Goal: Task Accomplishment & Management: Use online tool/utility

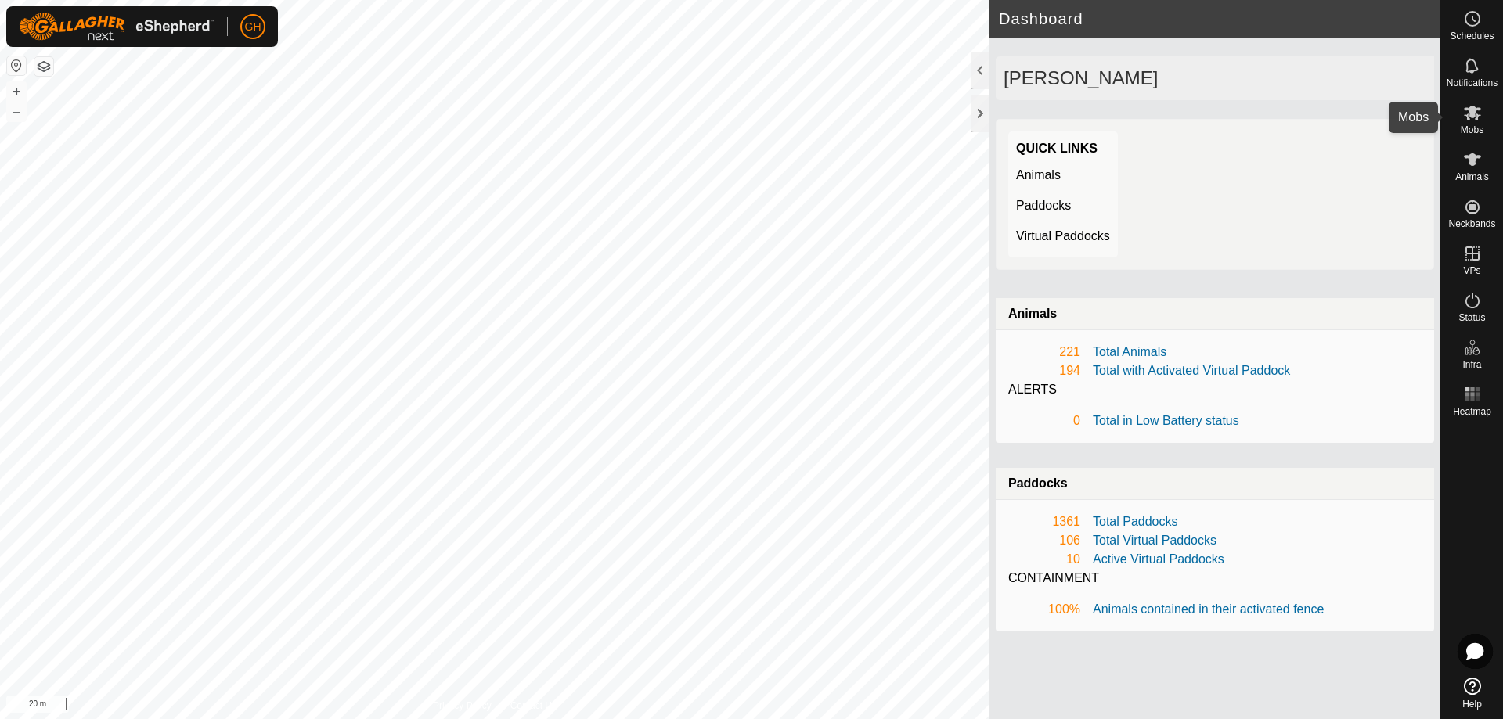
click at [1493, 110] on div "Mobs" at bounding box center [1472, 117] width 62 height 47
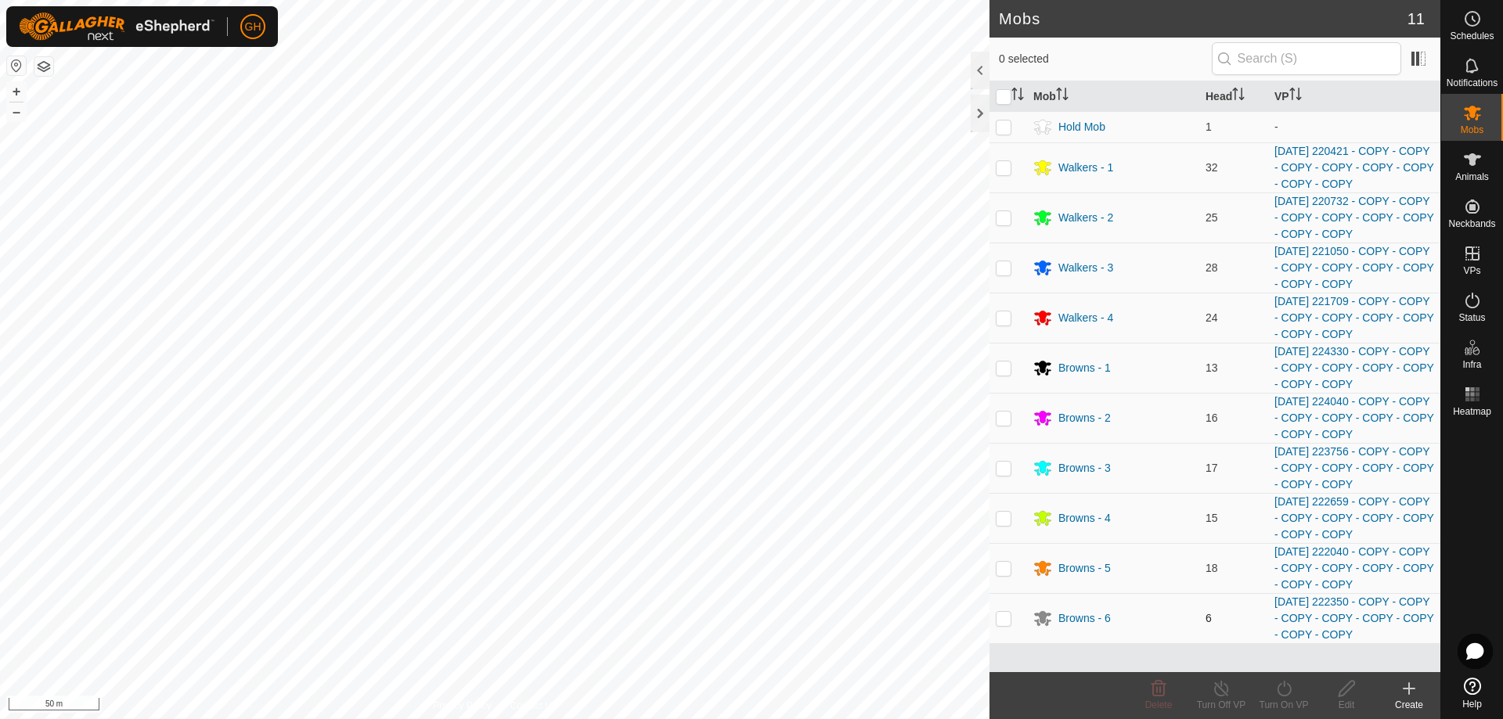
click at [1004, 616] on p-checkbox at bounding box center [1004, 618] width 16 height 13
checkbox input "true"
click at [1003, 570] on p-checkbox at bounding box center [1004, 568] width 16 height 13
checkbox input "true"
click at [1005, 519] on p-checkbox at bounding box center [1004, 518] width 16 height 13
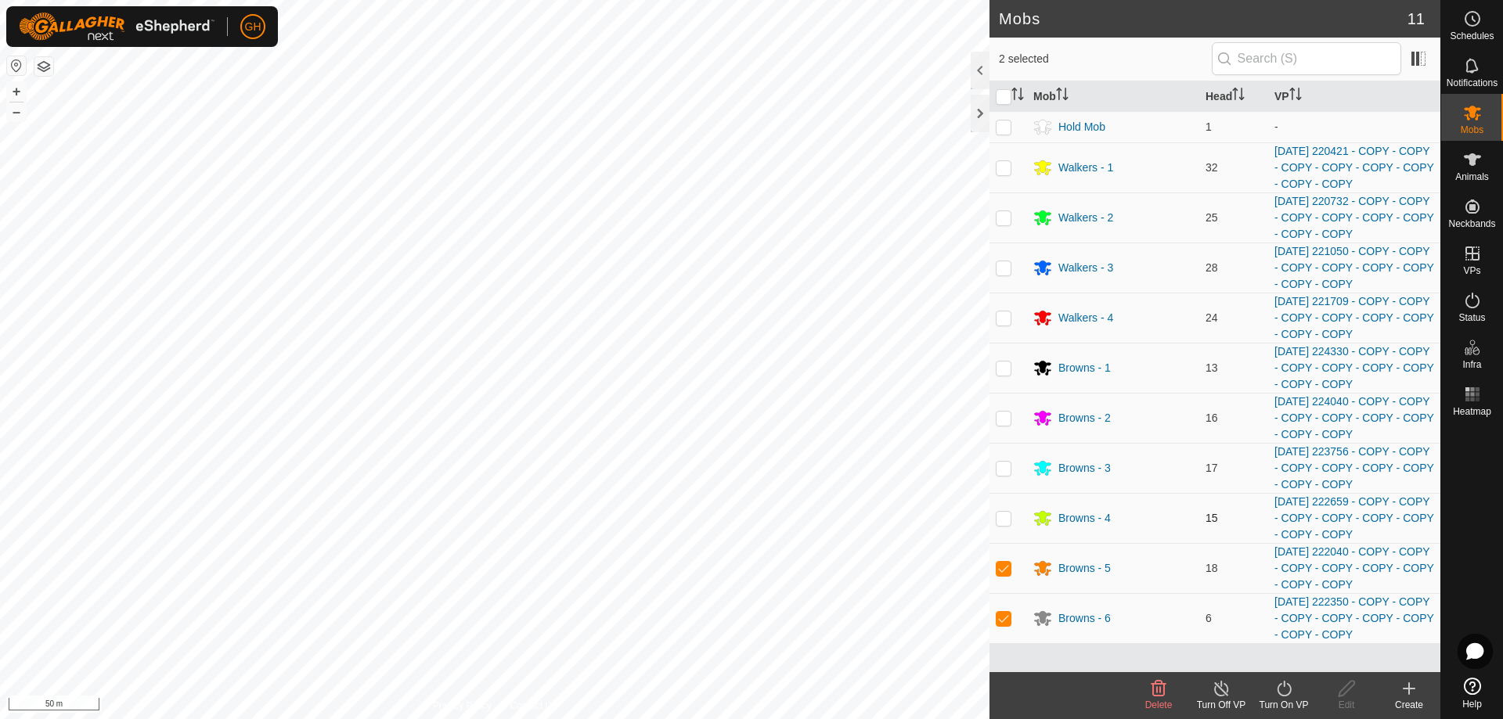
checkbox input "true"
click at [1233, 694] on turn-off-svg-icon at bounding box center [1221, 688] width 63 height 19
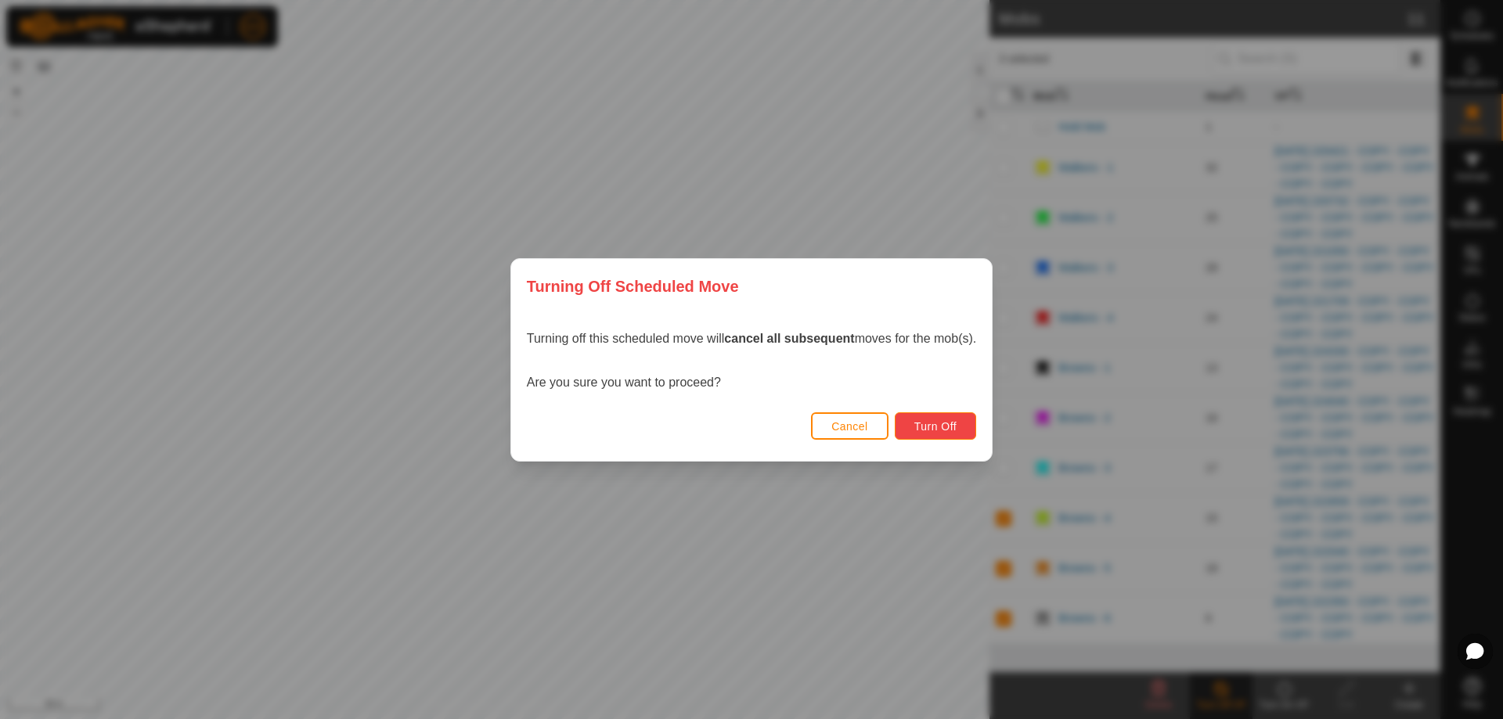
click at [950, 420] on span "Turn Off" at bounding box center [935, 426] width 43 height 13
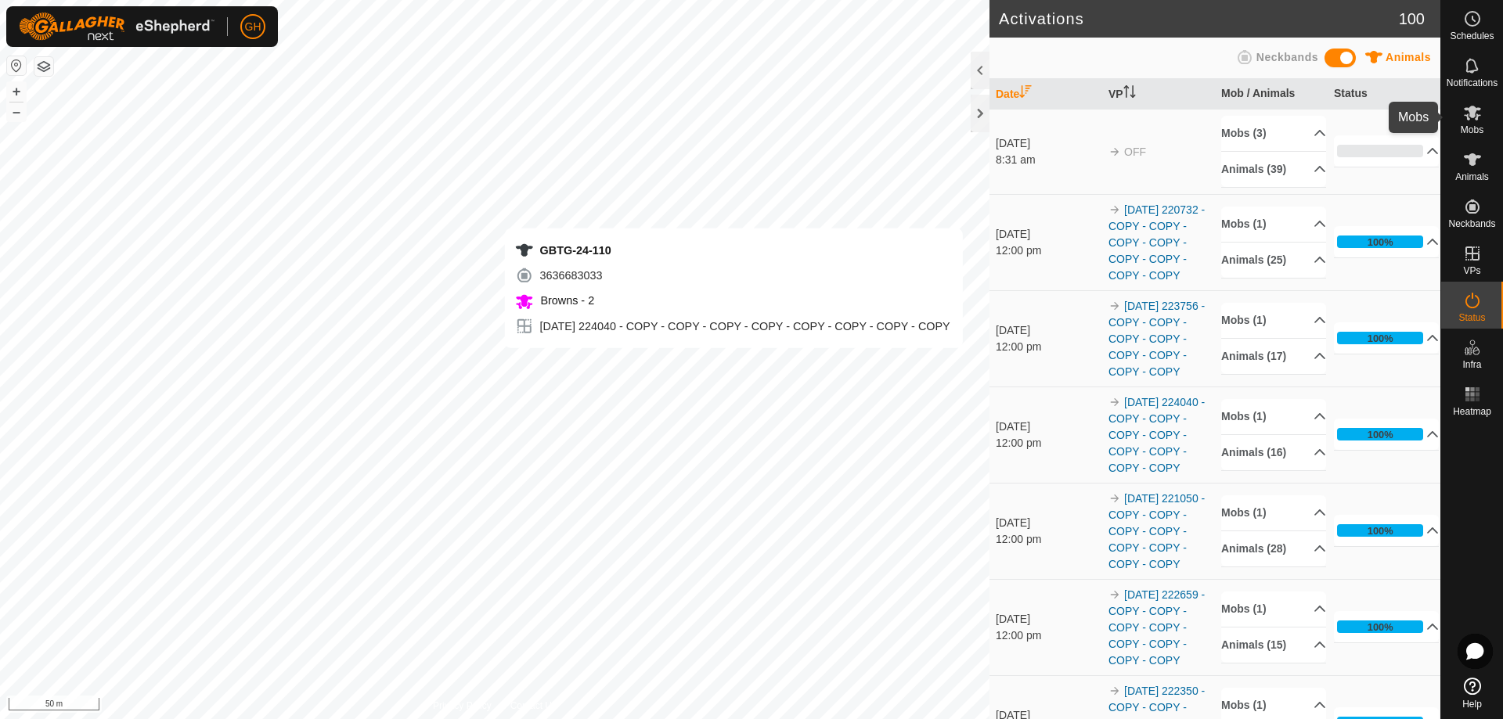
click at [1476, 117] on icon at bounding box center [1472, 113] width 17 height 15
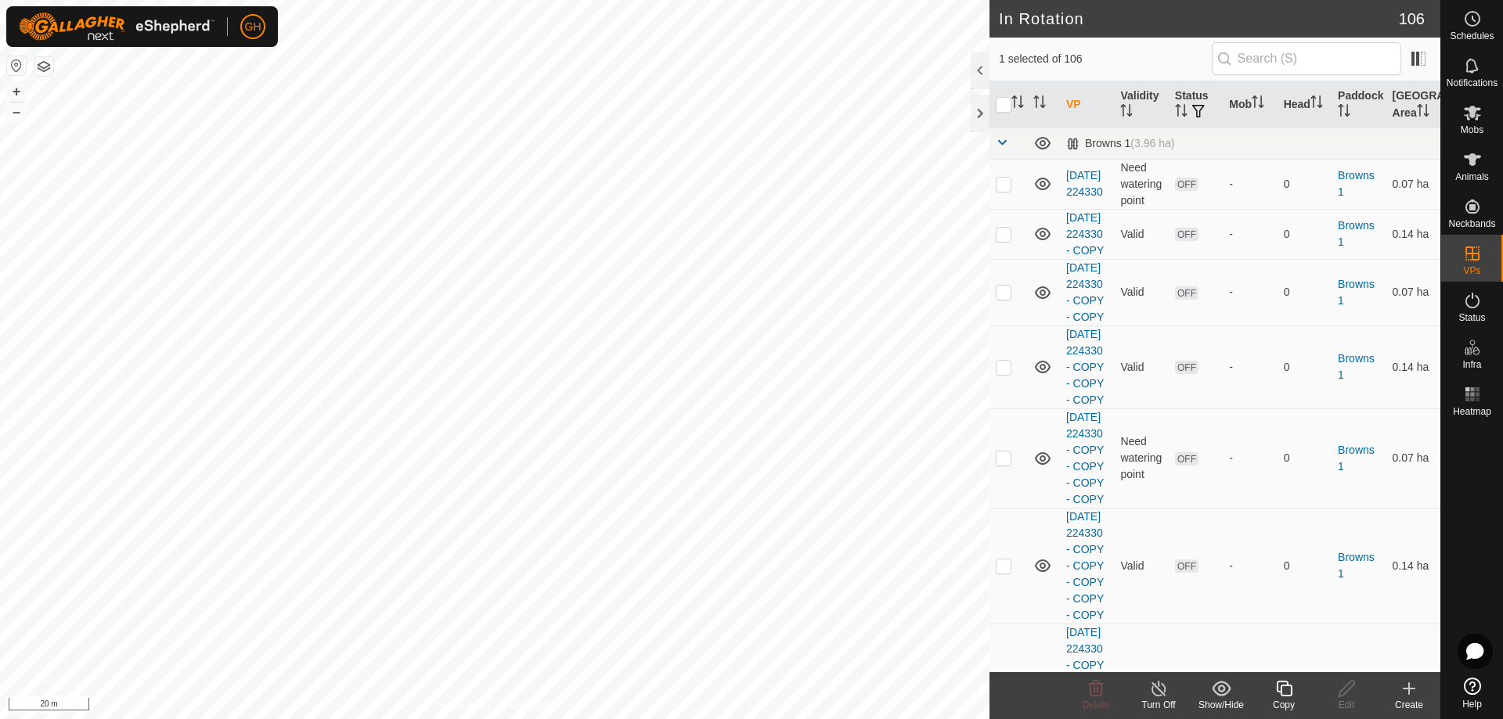
click at [1403, 694] on icon at bounding box center [1409, 688] width 19 height 19
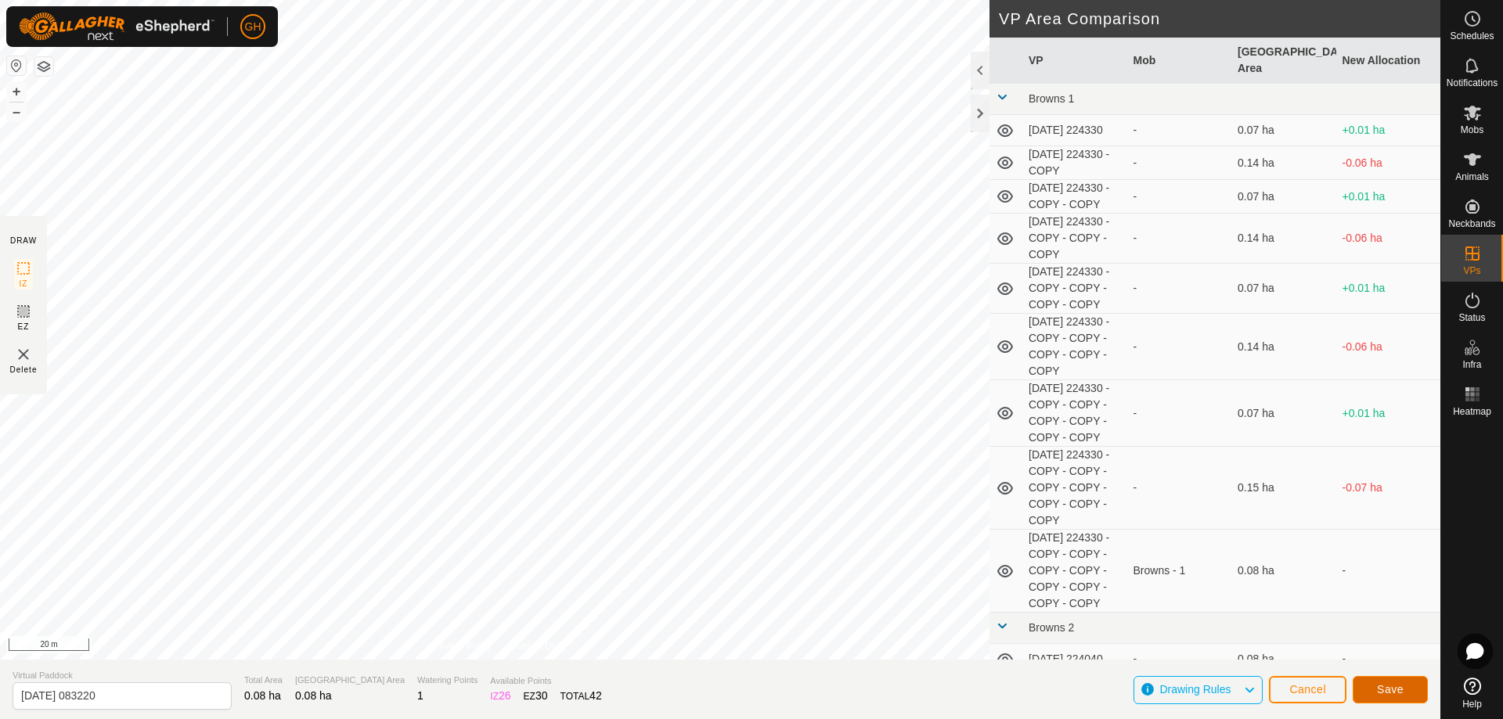
click at [1425, 697] on button "Save" at bounding box center [1390, 689] width 75 height 27
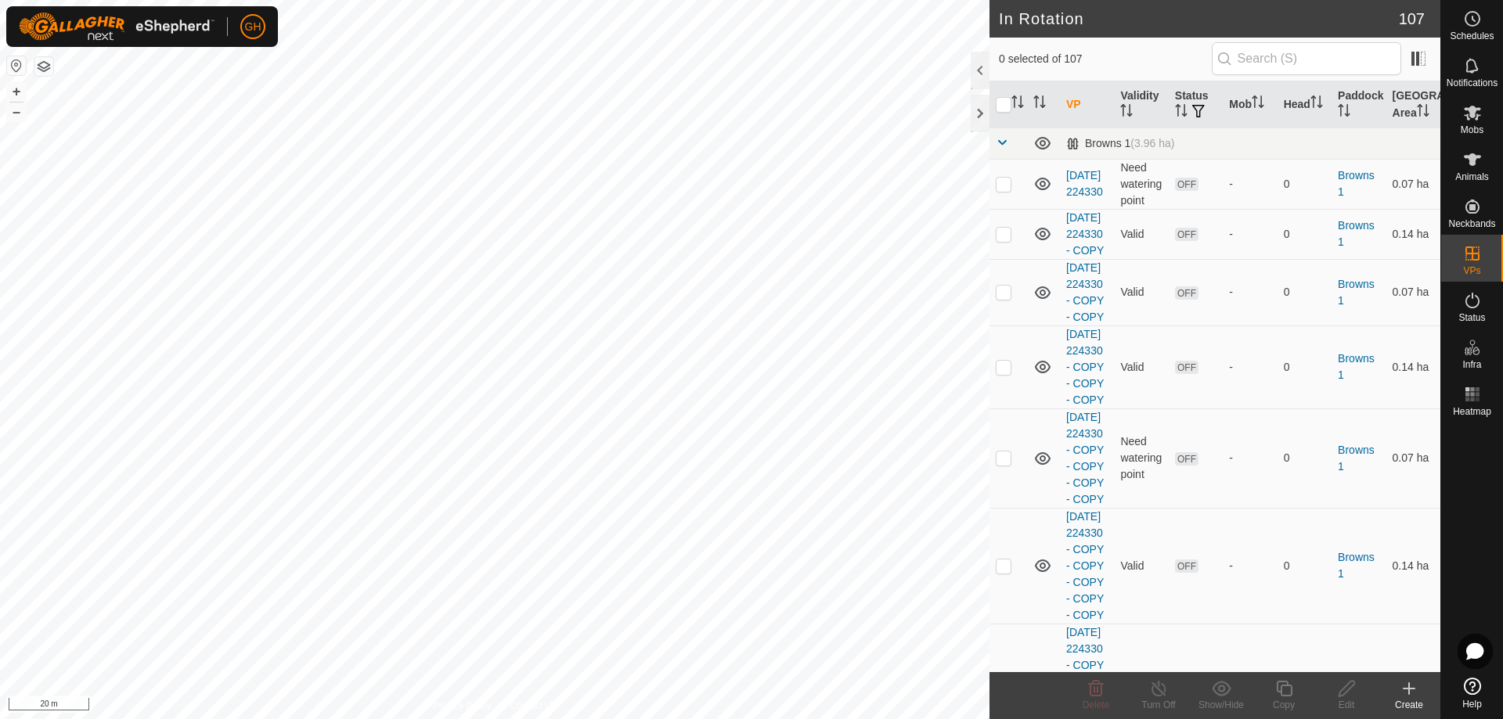
click at [1418, 683] on icon at bounding box center [1409, 688] width 19 height 19
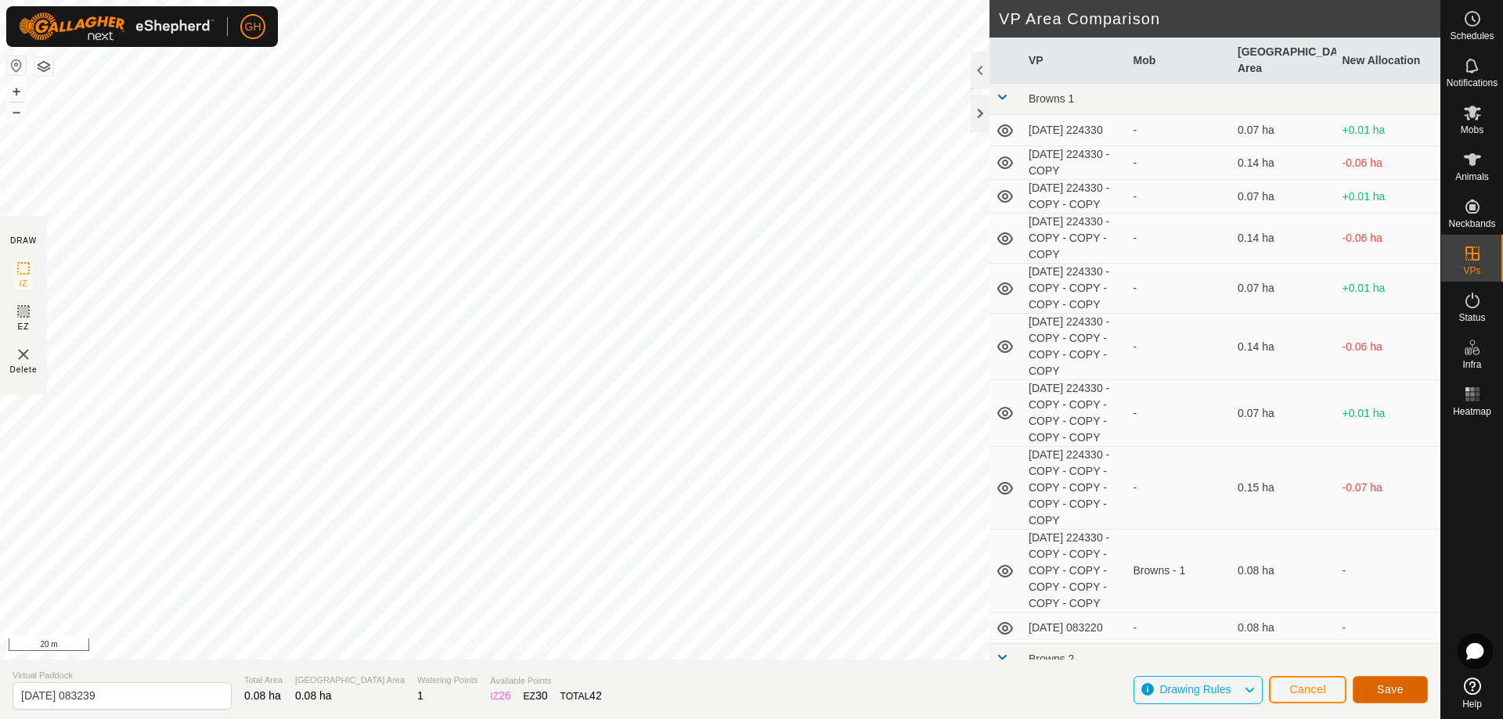
click at [1400, 682] on button "Save" at bounding box center [1390, 689] width 75 height 27
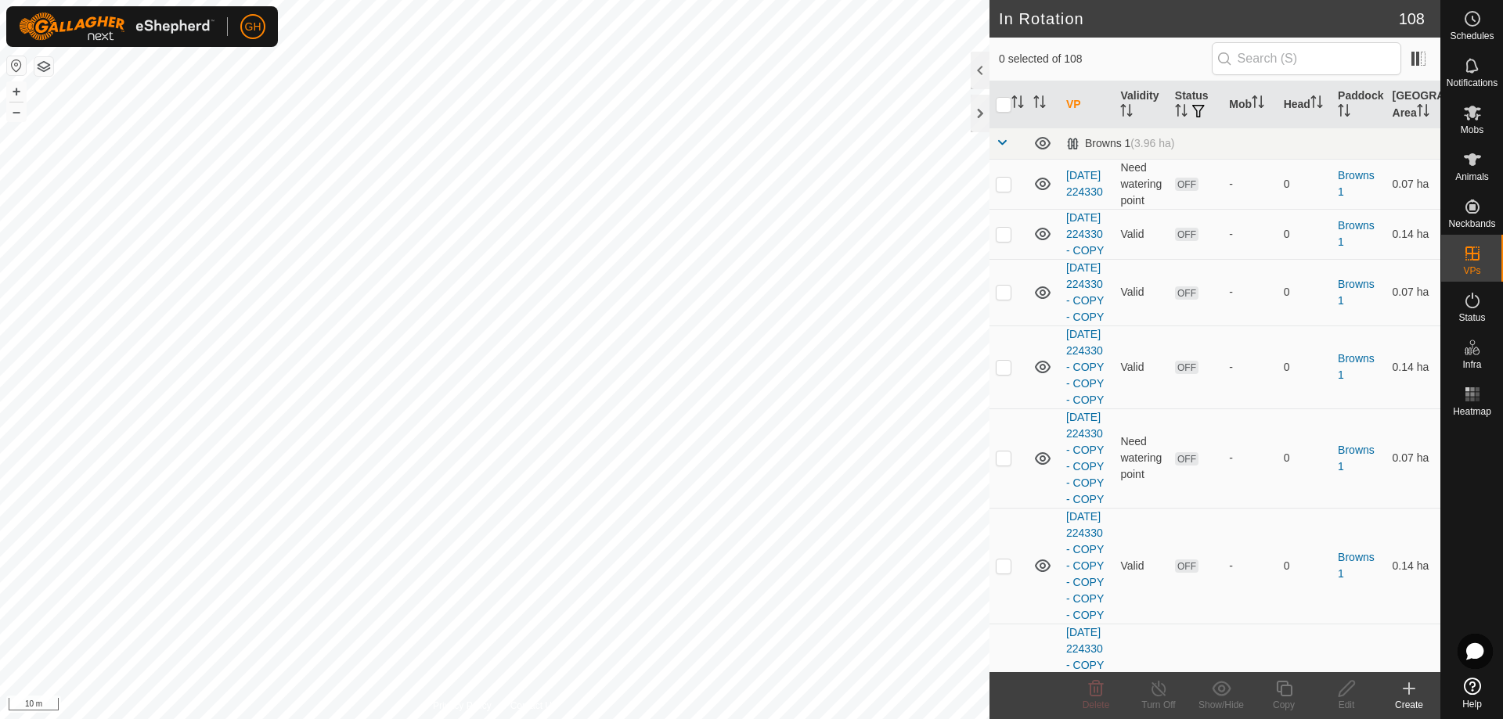
checkbox input "true"
click at [1284, 693] on icon at bounding box center [1284, 688] width 20 height 19
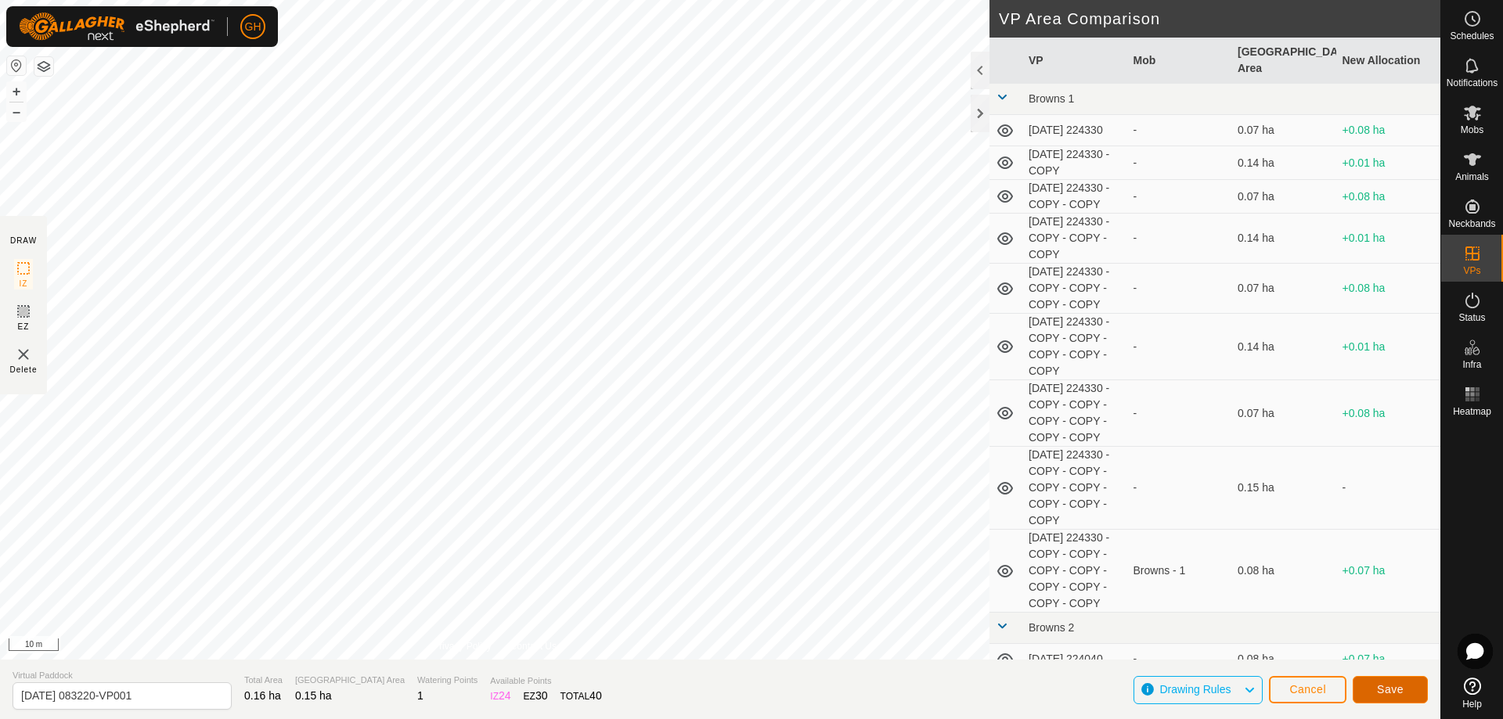
click at [1395, 681] on button "Save" at bounding box center [1390, 689] width 75 height 27
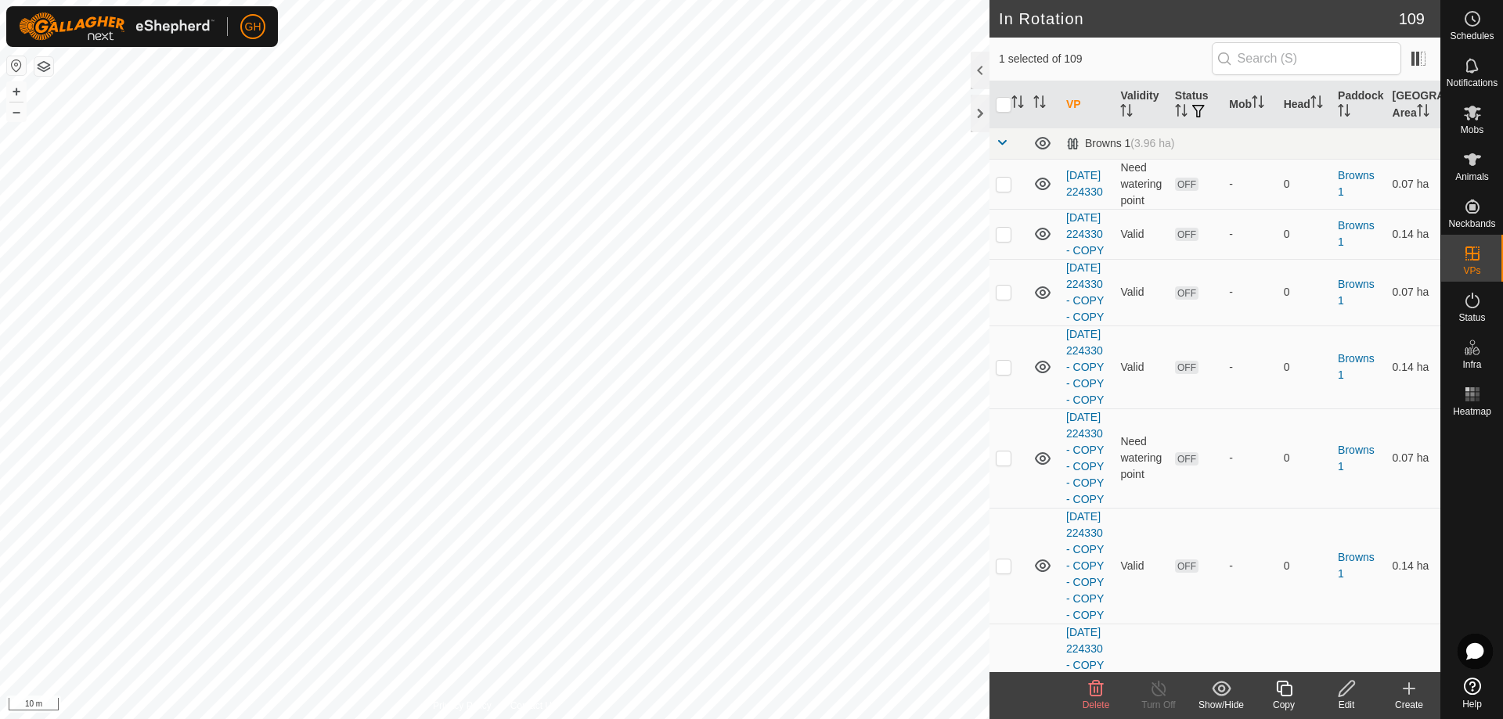
checkbox input "true"
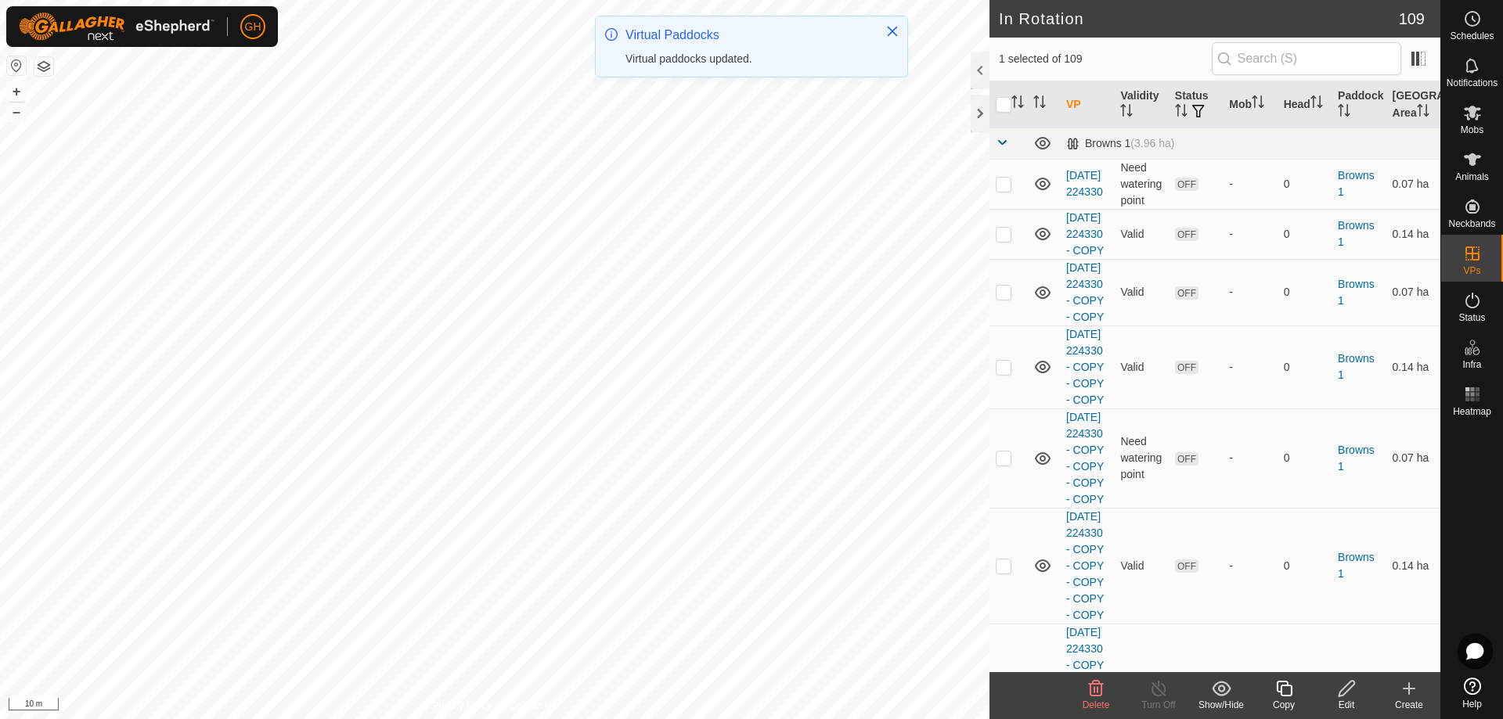
click at [1285, 690] on icon at bounding box center [1284, 688] width 20 height 19
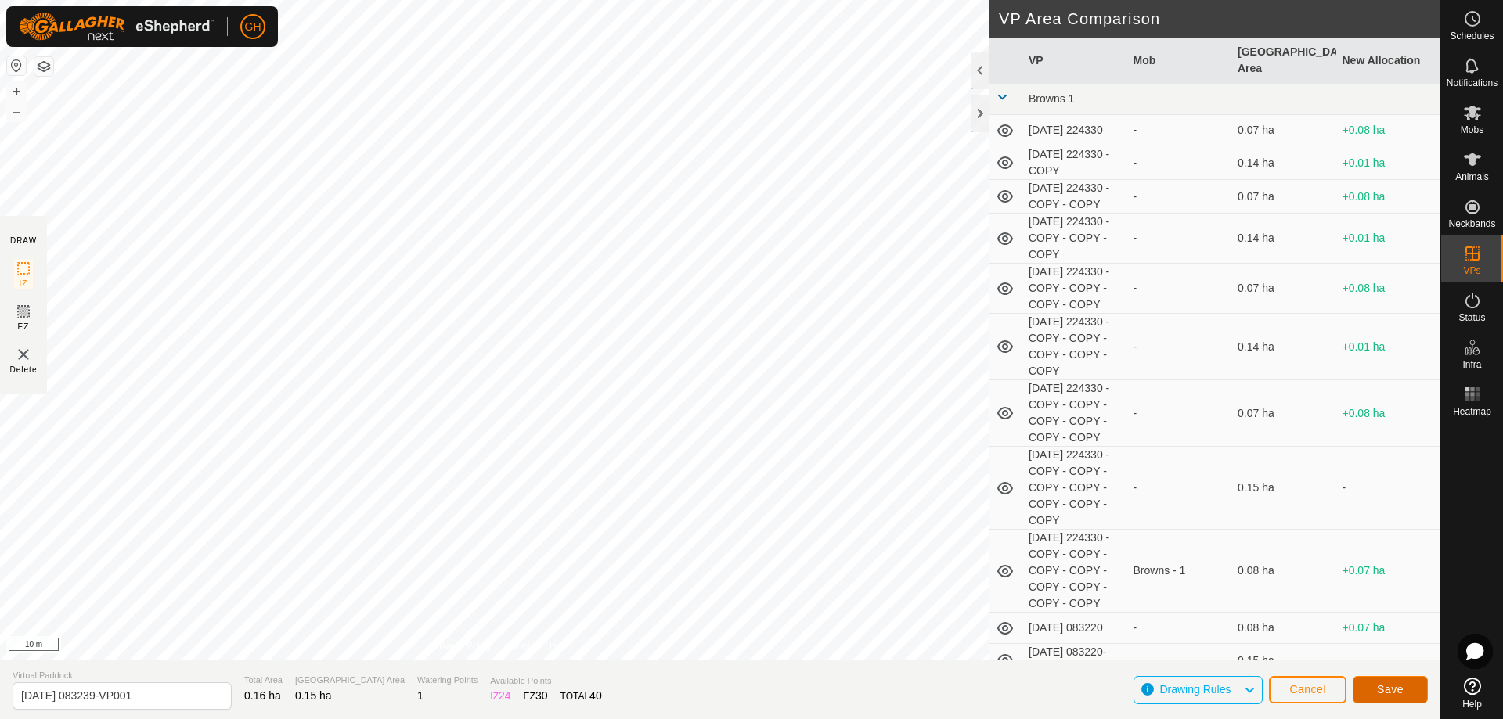
click at [1391, 690] on span "Save" at bounding box center [1390, 689] width 27 height 13
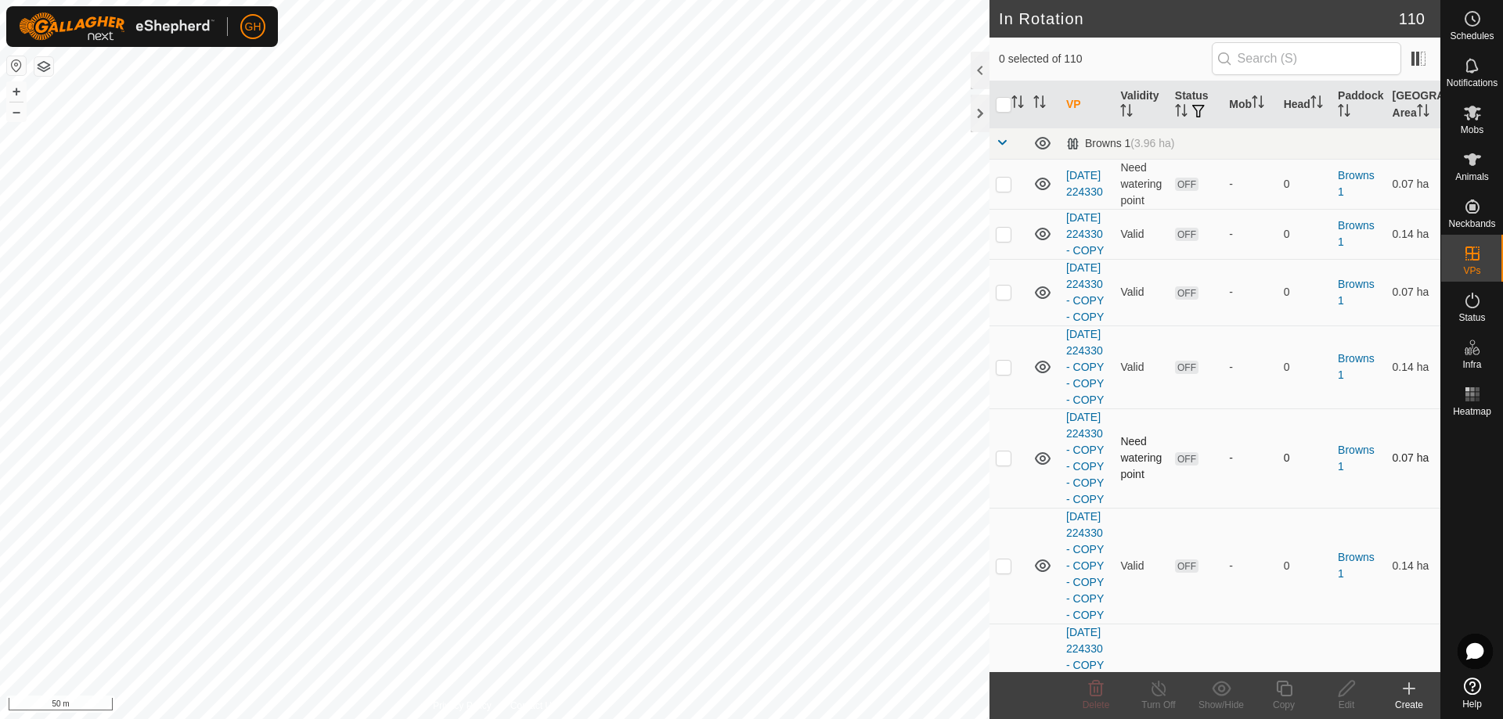
checkbox input "true"
click at [1285, 699] on div "Copy" at bounding box center [1283, 705] width 63 height 14
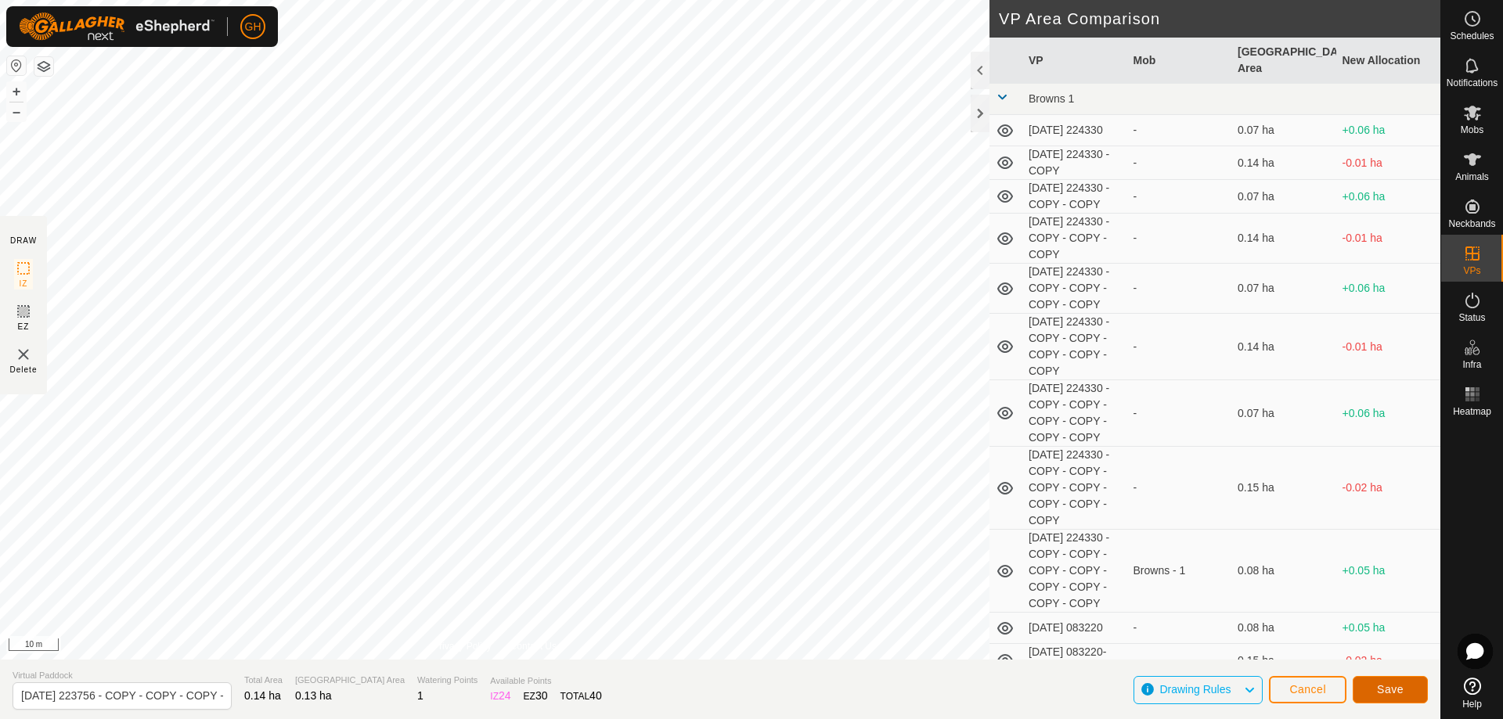
click at [1391, 687] on span "Save" at bounding box center [1390, 689] width 27 height 13
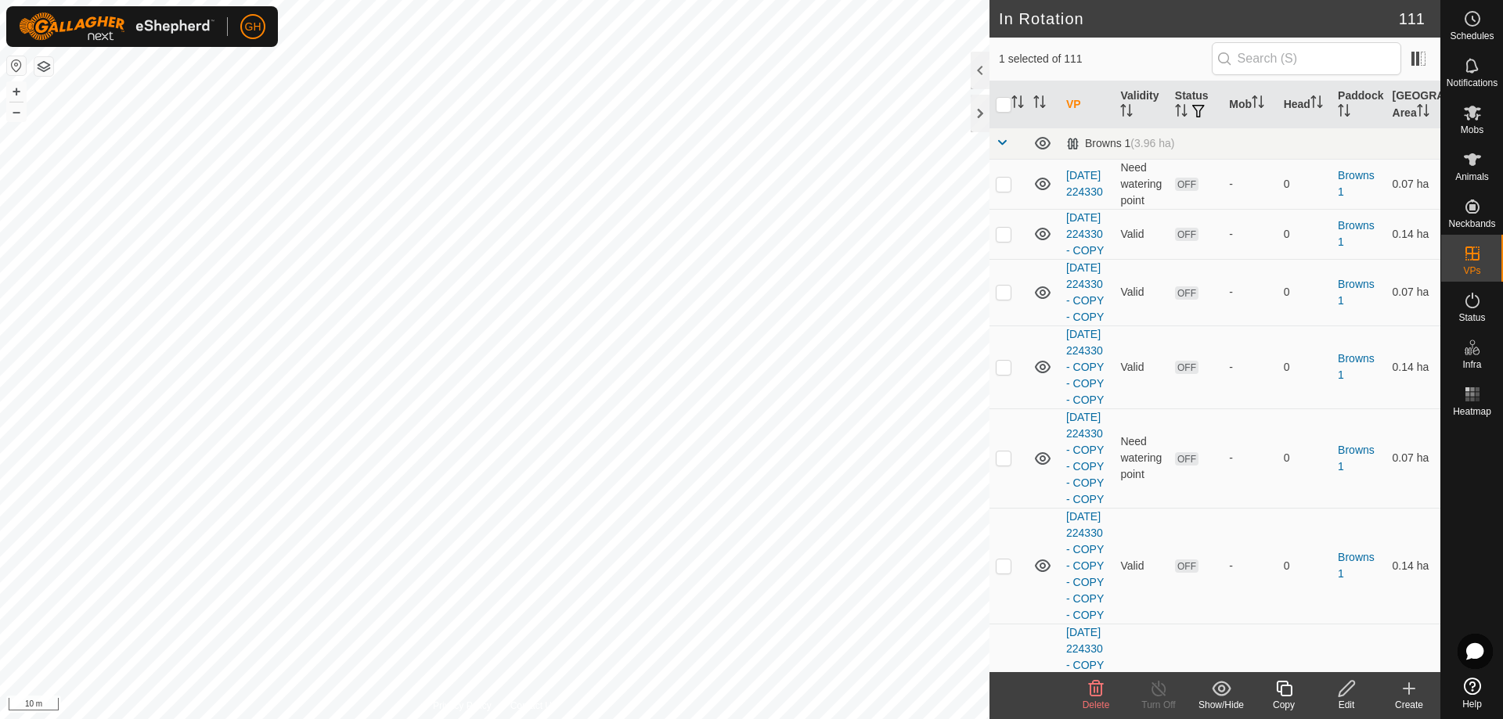
checkbox input "true"
click at [1281, 692] on icon at bounding box center [1284, 689] width 16 height 16
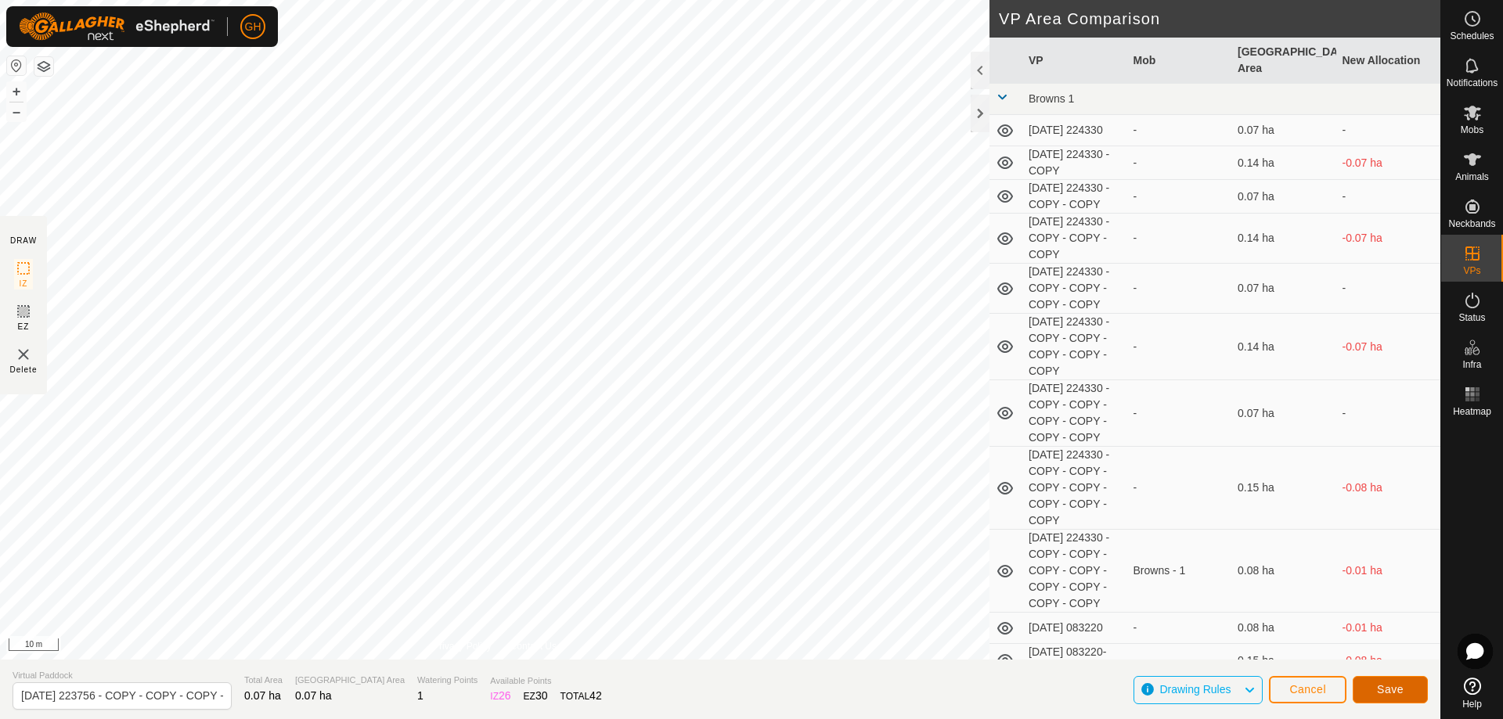
click at [1401, 699] on button "Save" at bounding box center [1390, 689] width 75 height 27
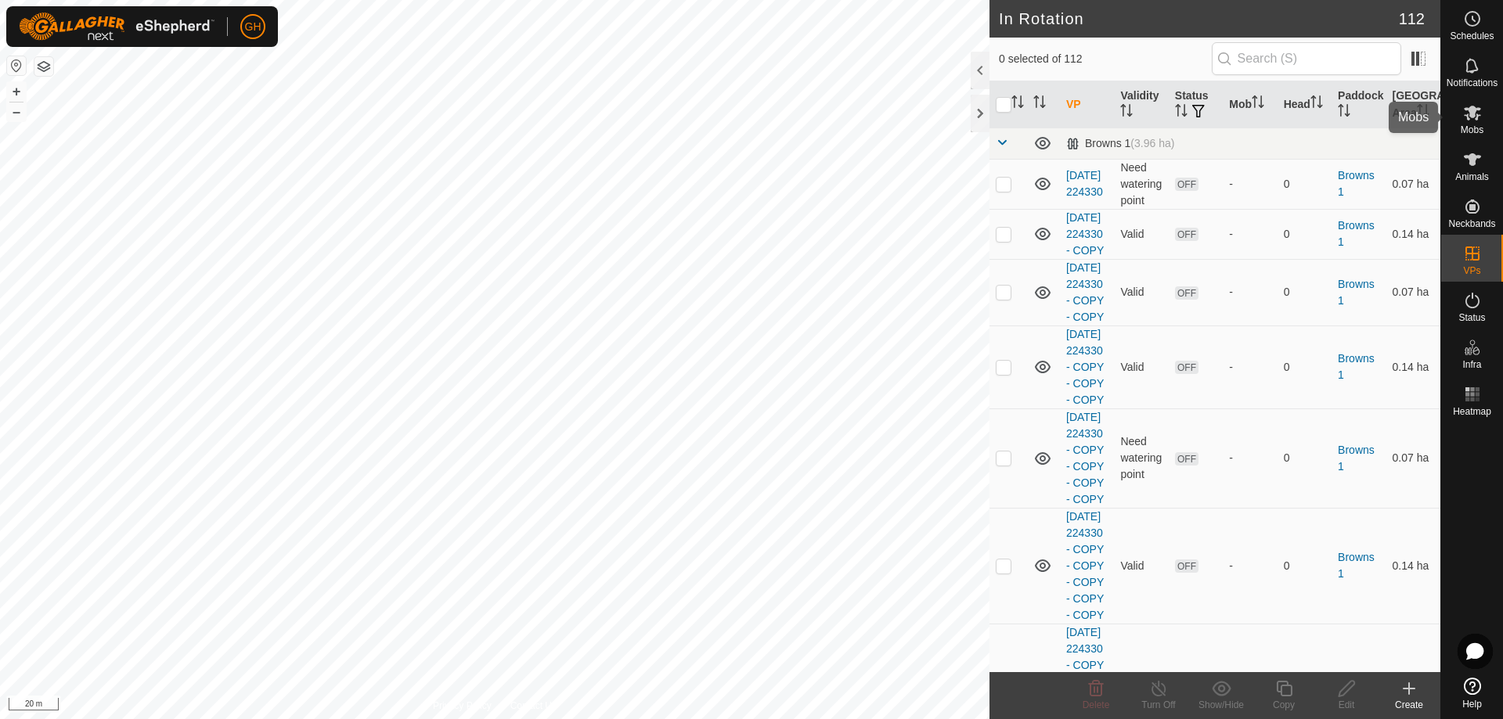
click at [1478, 120] on icon at bounding box center [1472, 112] width 19 height 19
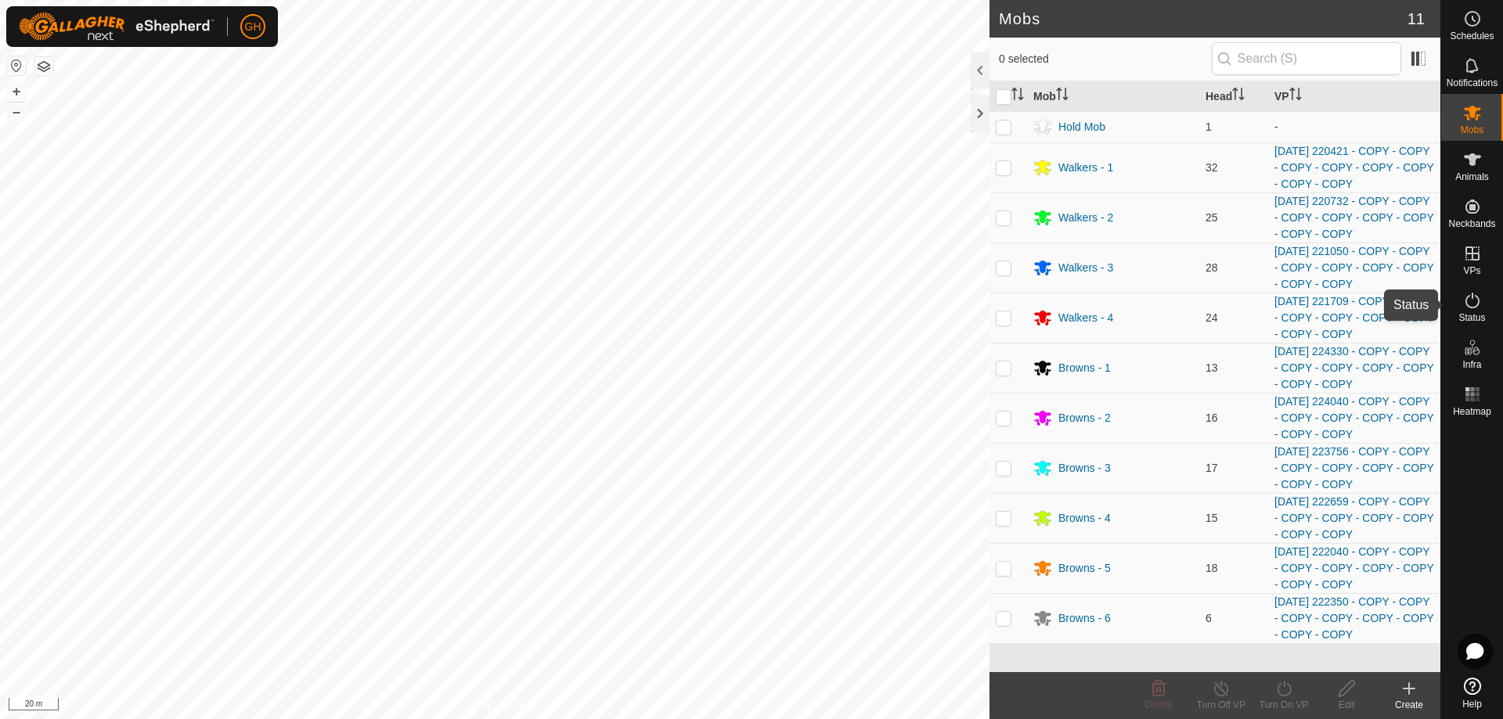
click at [1469, 305] on icon at bounding box center [1472, 300] width 19 height 19
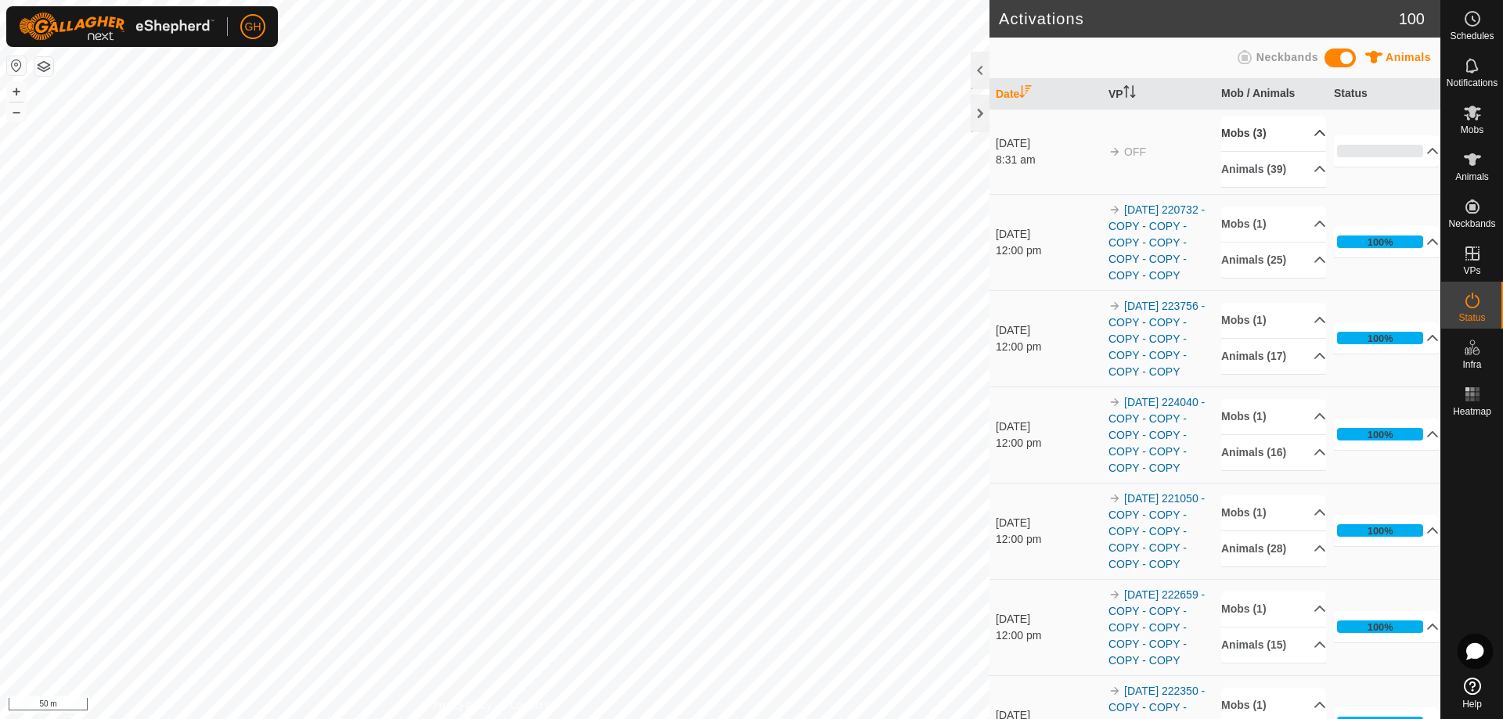
click at [1280, 135] on p-accordion-header "Mobs (3)" at bounding box center [1273, 133] width 105 height 35
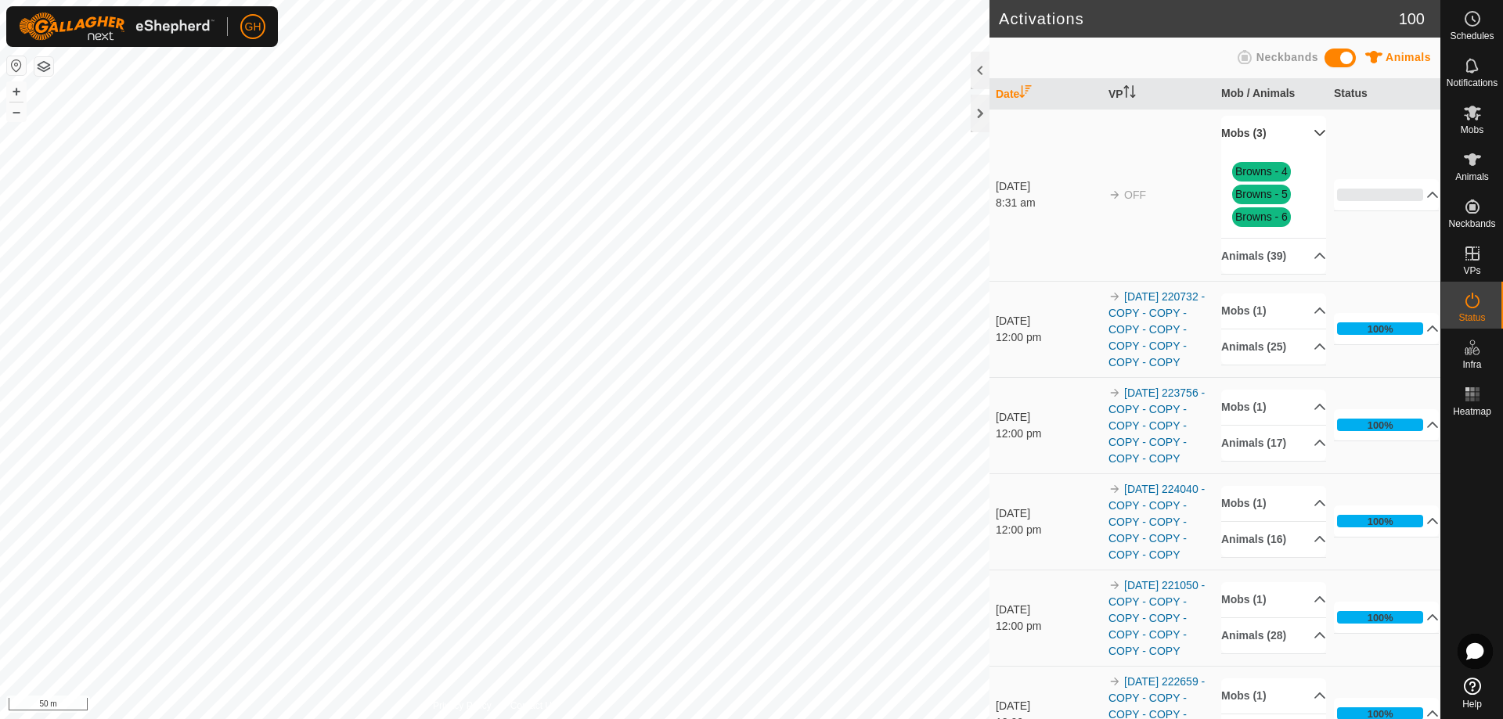
click at [1277, 128] on p-accordion-header "Mobs (3)" at bounding box center [1273, 133] width 105 height 35
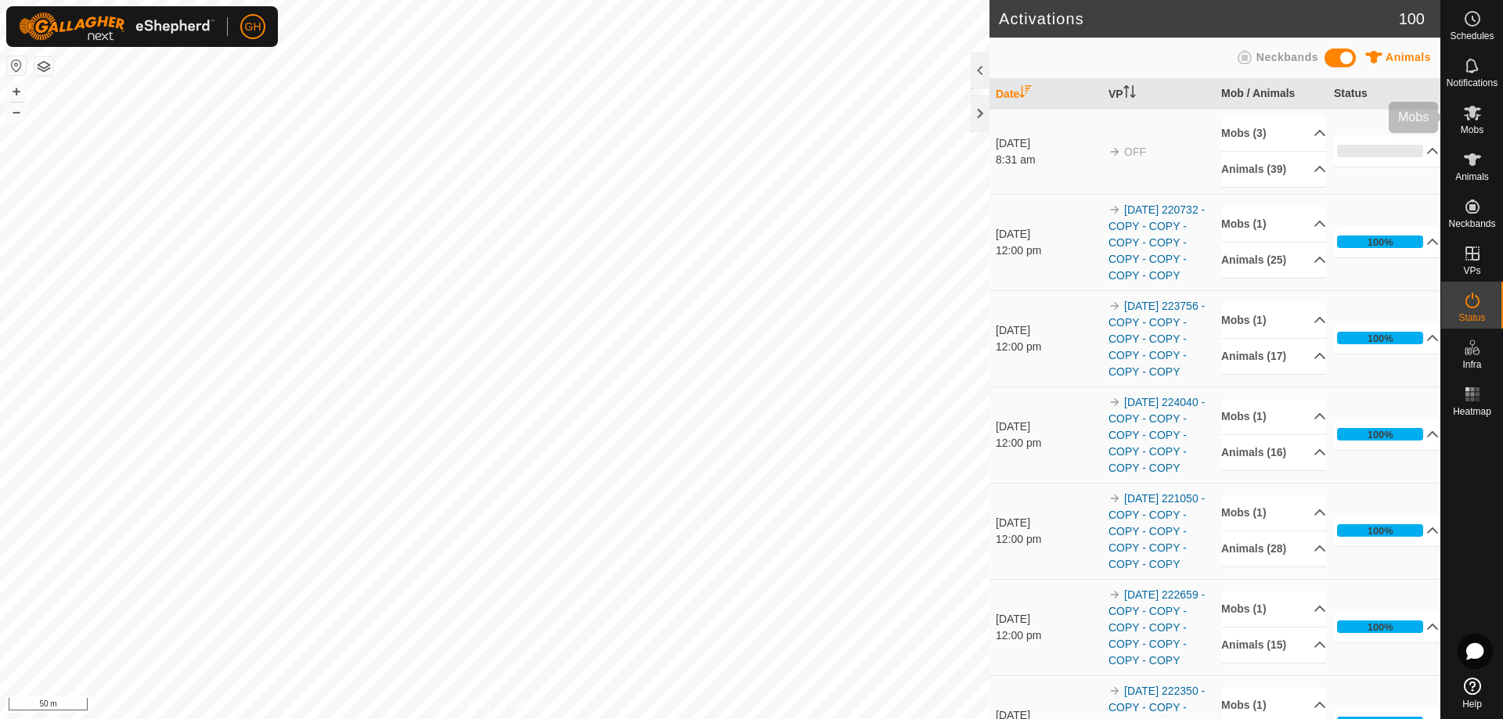
click at [1485, 108] on es-mob-svg-icon at bounding box center [1472, 112] width 28 height 25
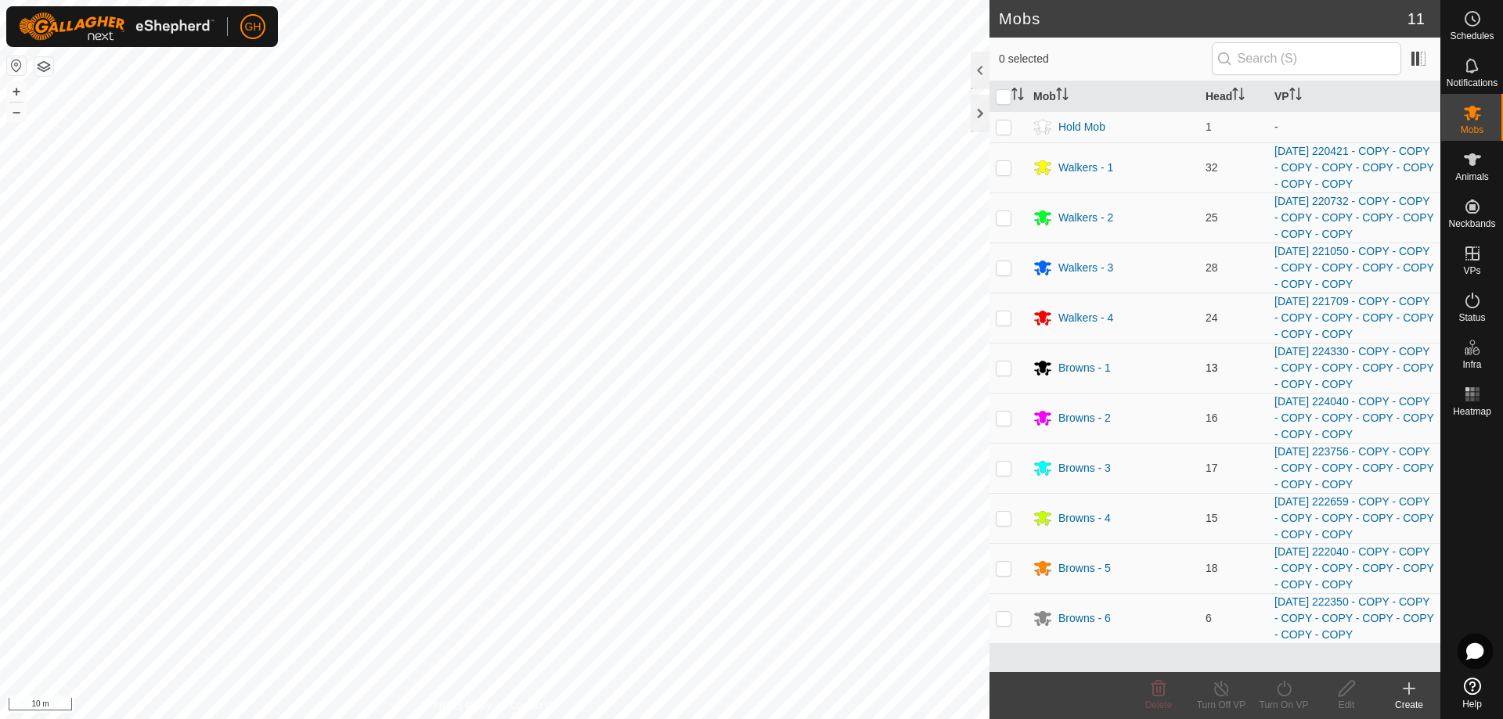
click at [1004, 365] on p-checkbox at bounding box center [1004, 368] width 16 height 13
checkbox input "true"
click at [1292, 689] on icon at bounding box center [1284, 688] width 20 height 19
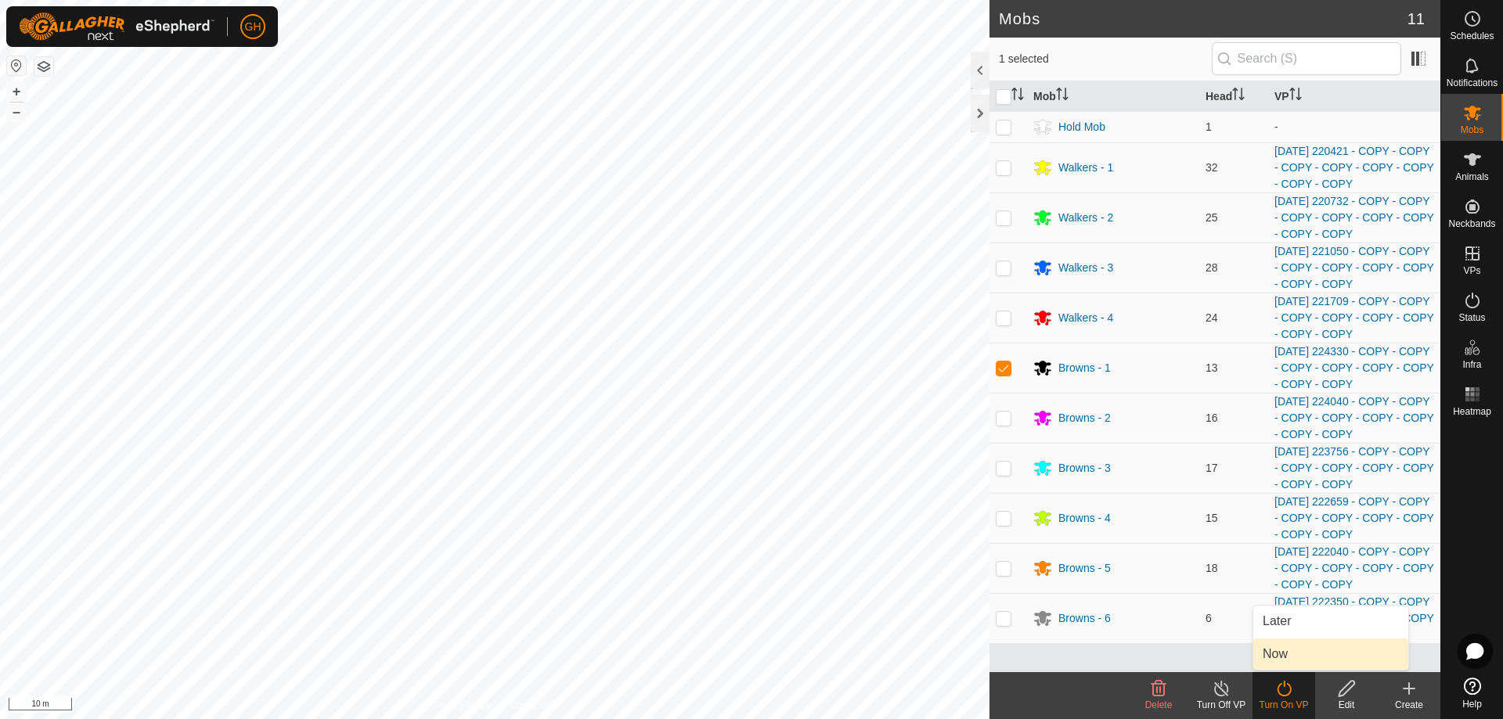
click at [1290, 653] on link "Now" at bounding box center [1330, 654] width 155 height 31
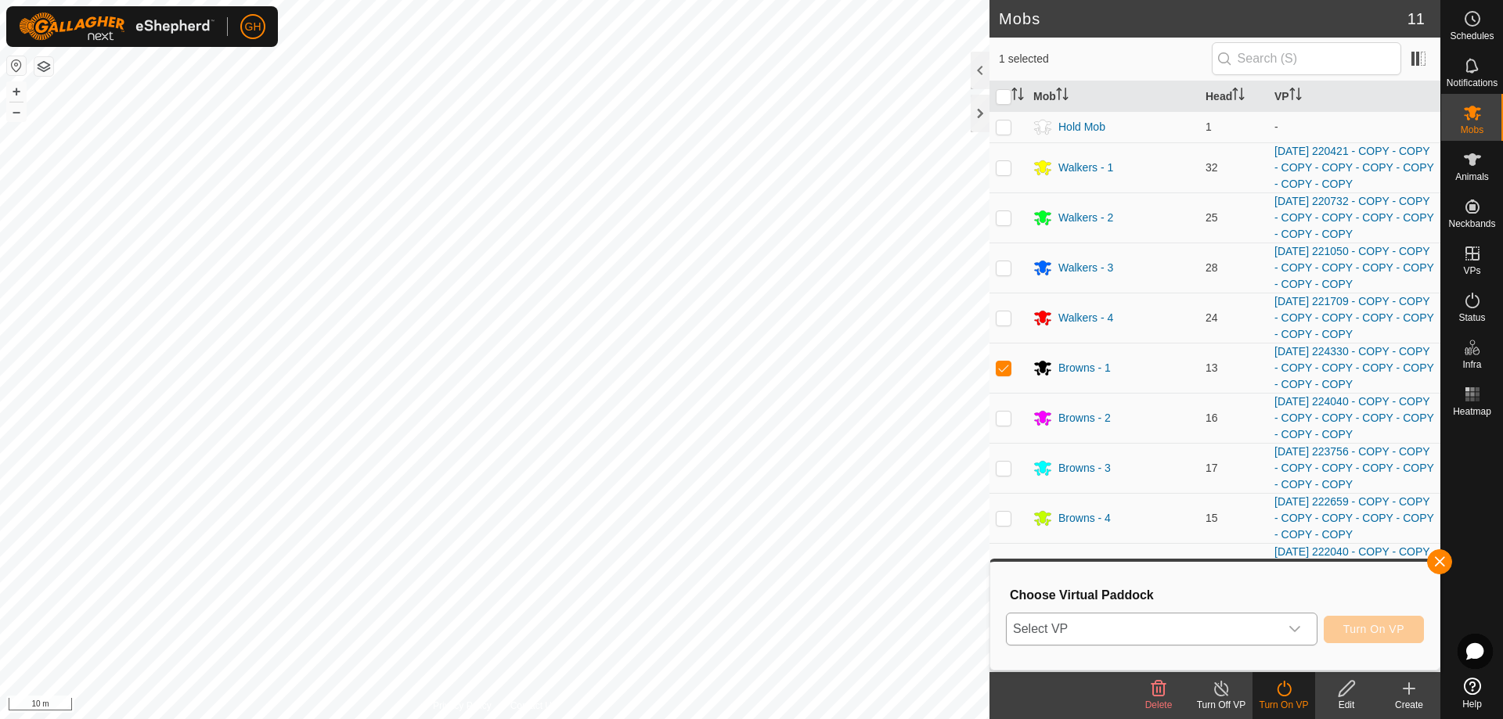
click at [1281, 632] on div "dropdown trigger" at bounding box center [1294, 629] width 31 height 31
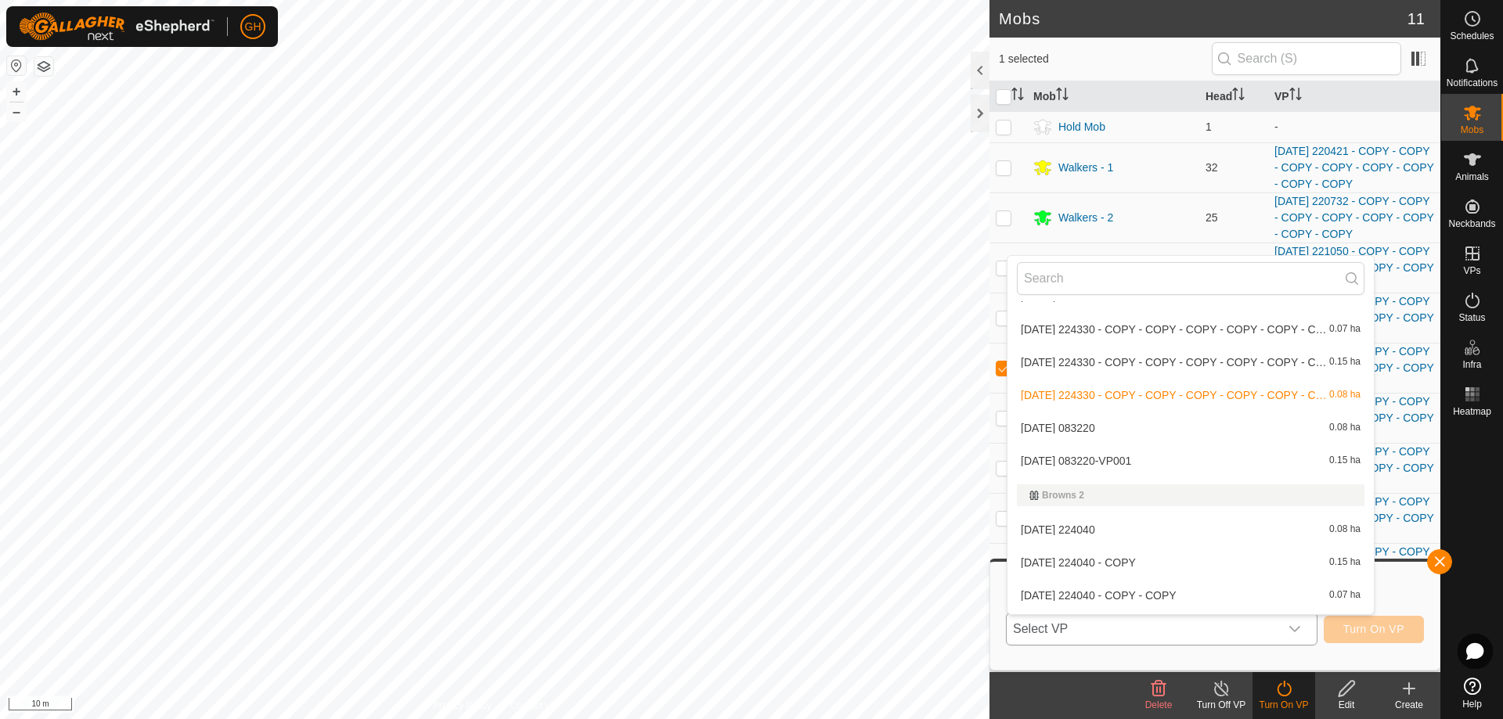
scroll to position [252, 0]
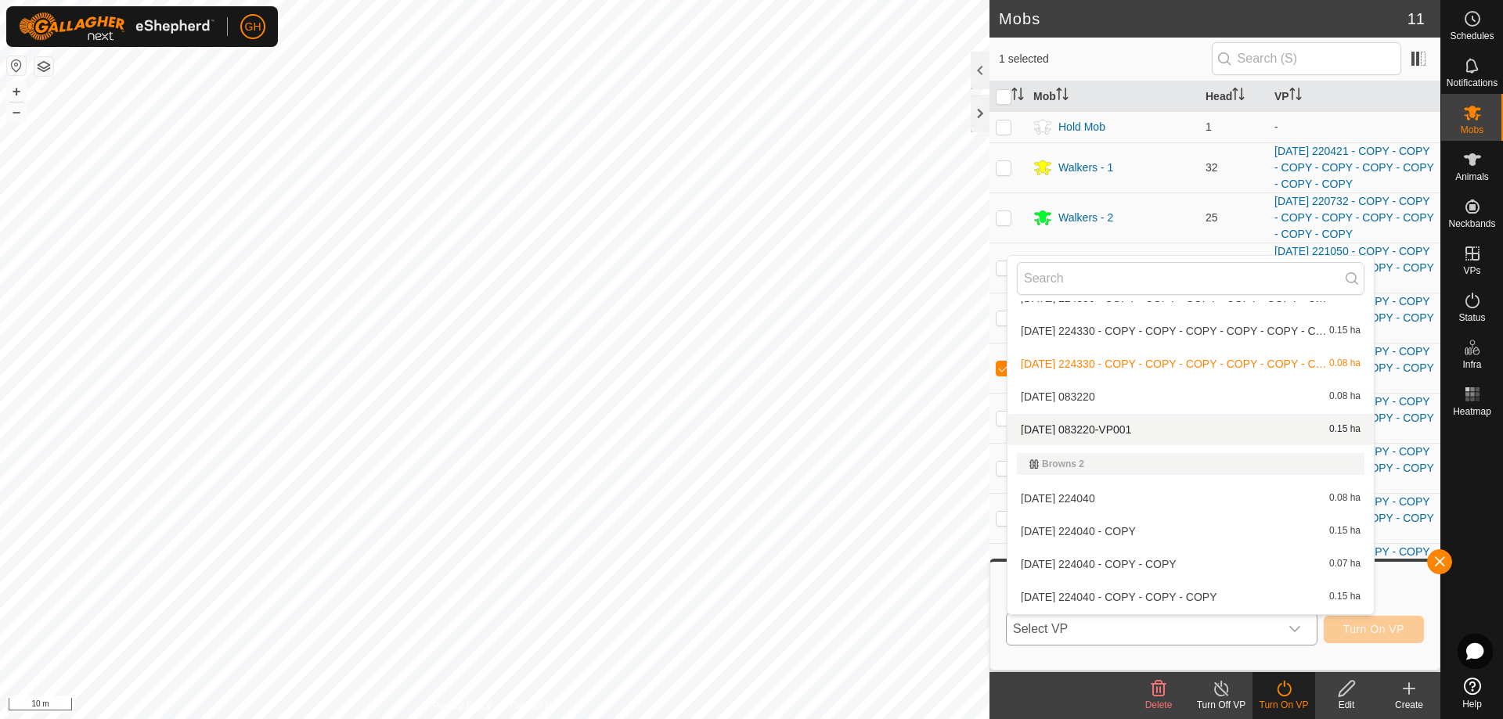
click at [1104, 425] on li "[DATE] 083220-VP001 0.15 ha" at bounding box center [1190, 429] width 366 height 31
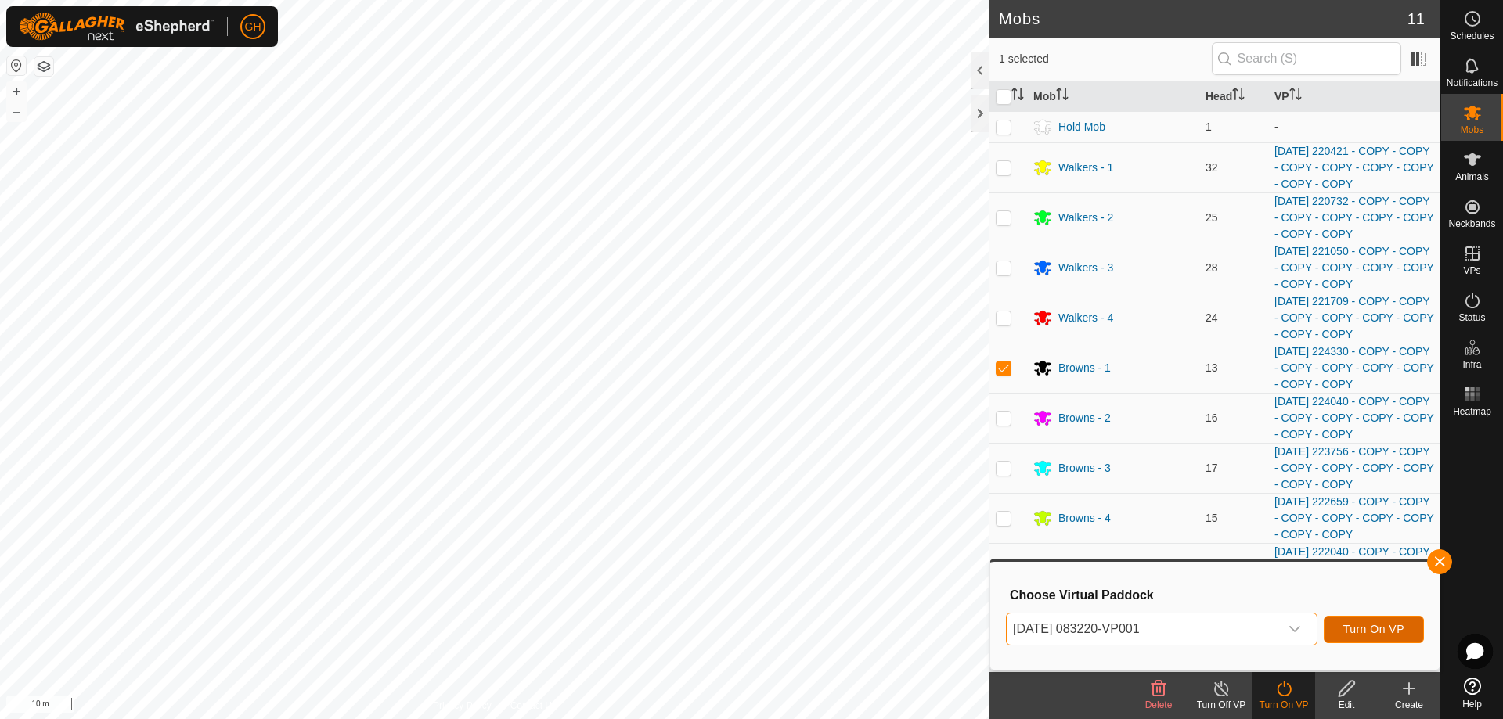
click at [1414, 629] on button "Turn On VP" at bounding box center [1374, 629] width 100 height 27
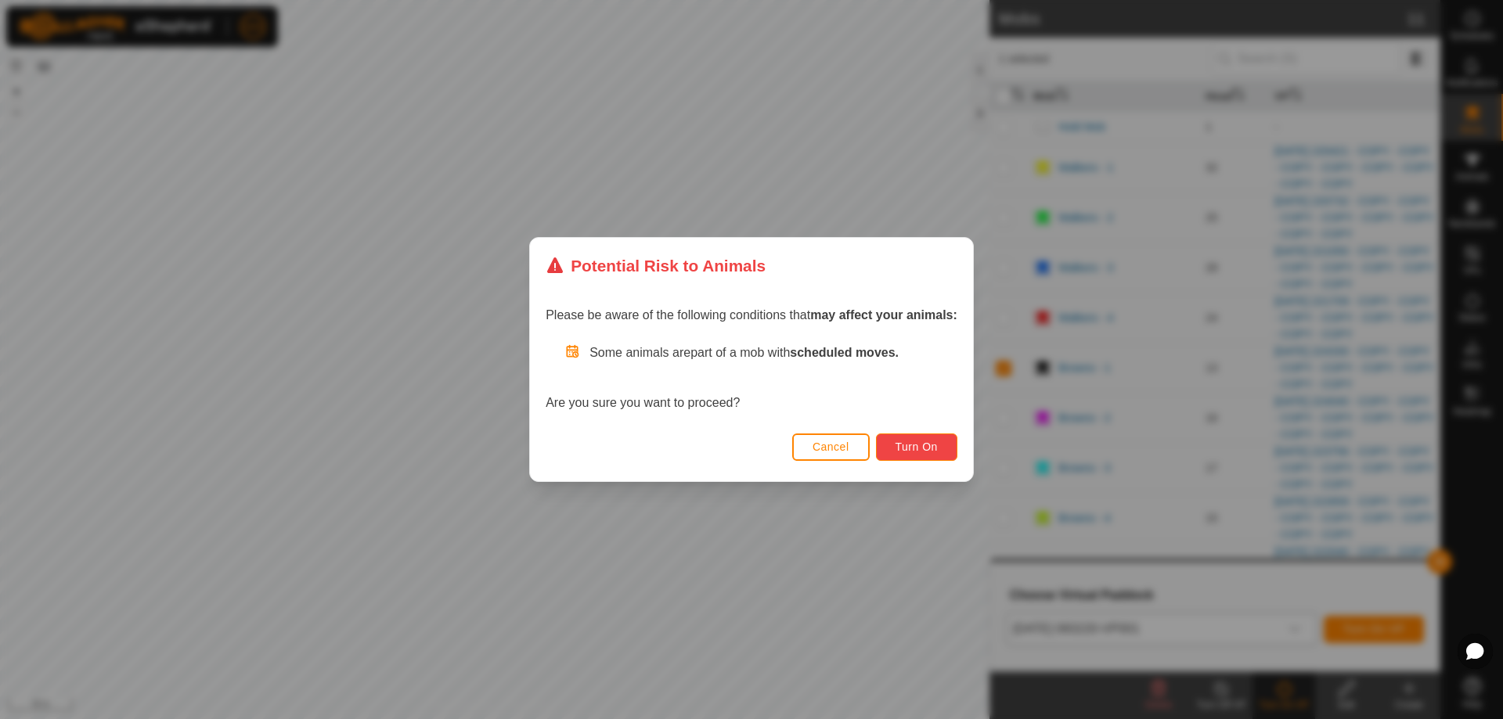
click at [911, 442] on span "Turn On" at bounding box center [916, 447] width 42 height 13
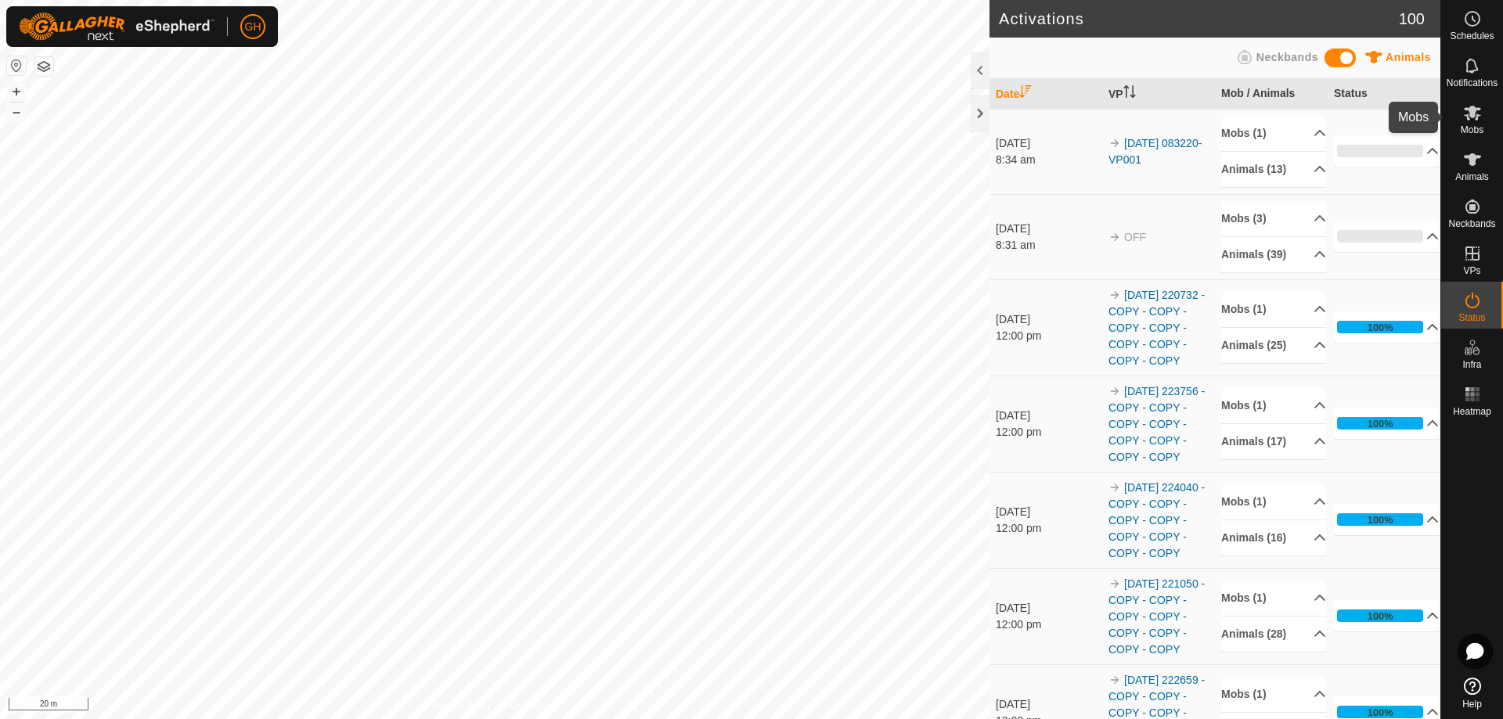
click at [1467, 117] on icon at bounding box center [1472, 113] width 17 height 15
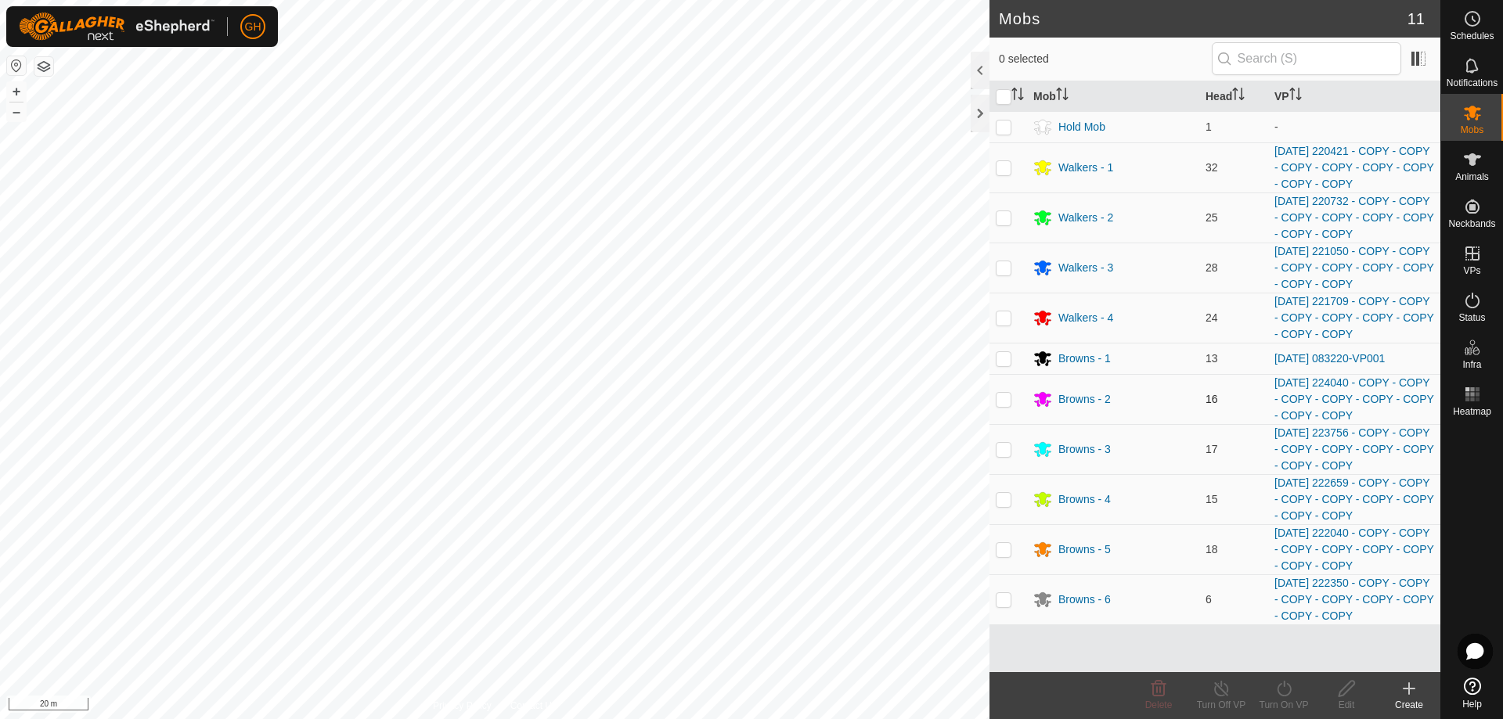
click at [1002, 395] on p-checkbox at bounding box center [1004, 399] width 16 height 13
checkbox input "true"
click at [1295, 690] on turn-on-svg-icon at bounding box center [1283, 688] width 63 height 19
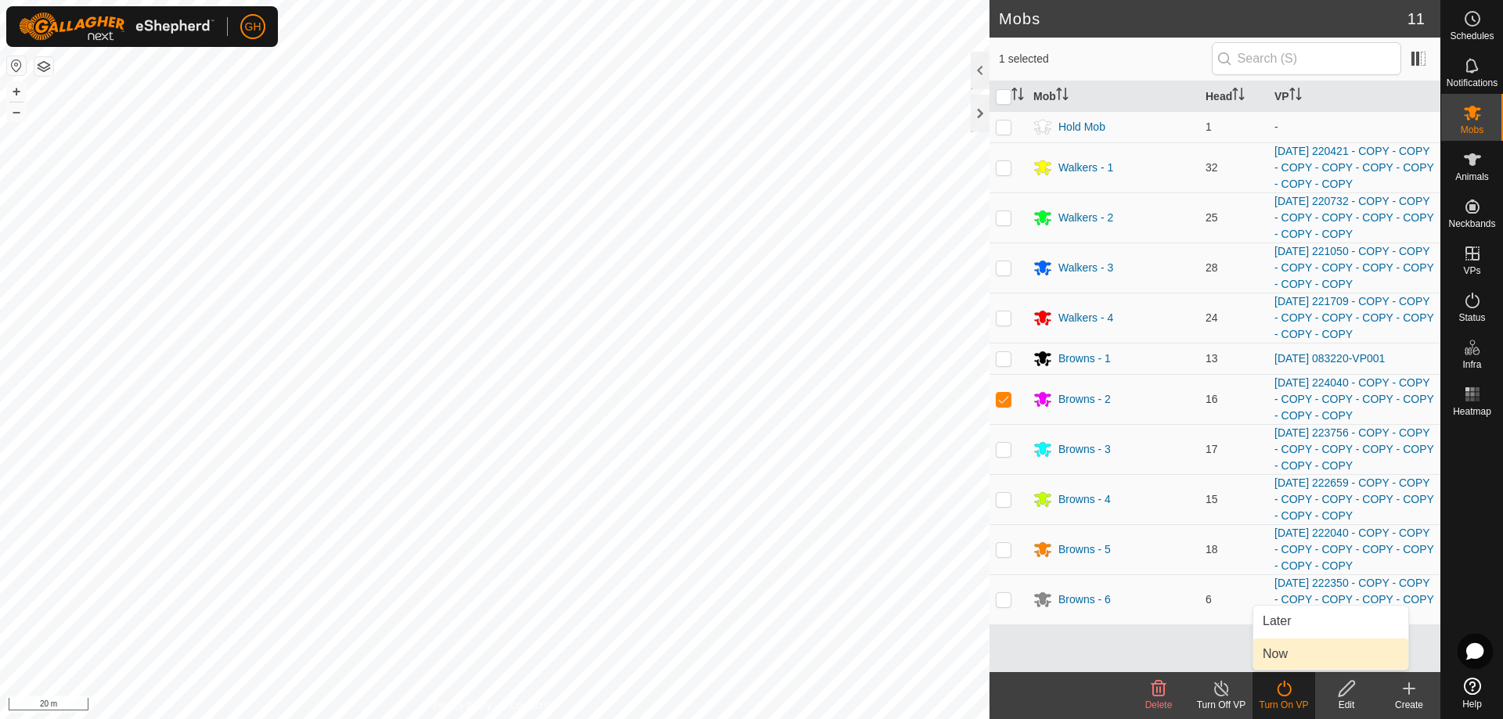
click at [1276, 654] on link "Now" at bounding box center [1330, 654] width 155 height 31
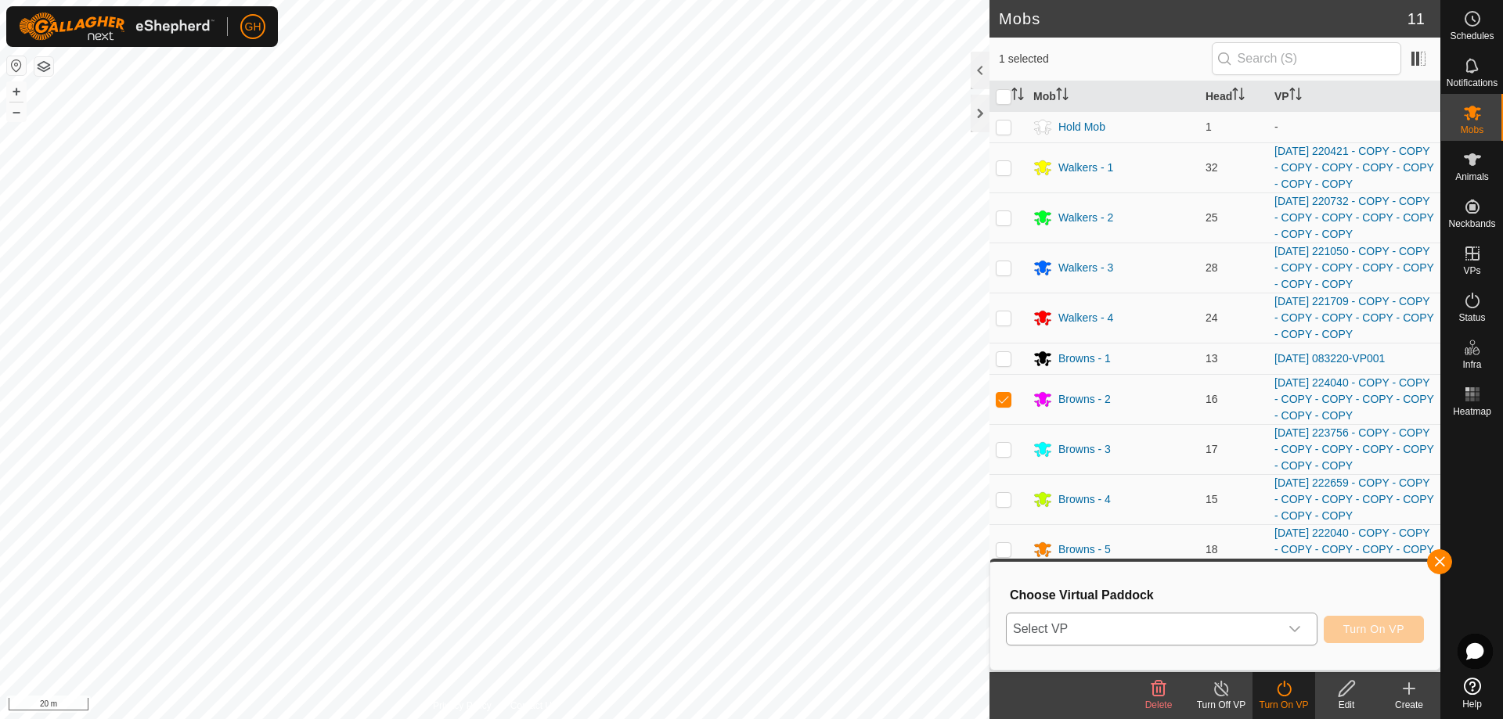
click at [1230, 618] on span "Select VP" at bounding box center [1143, 629] width 272 height 31
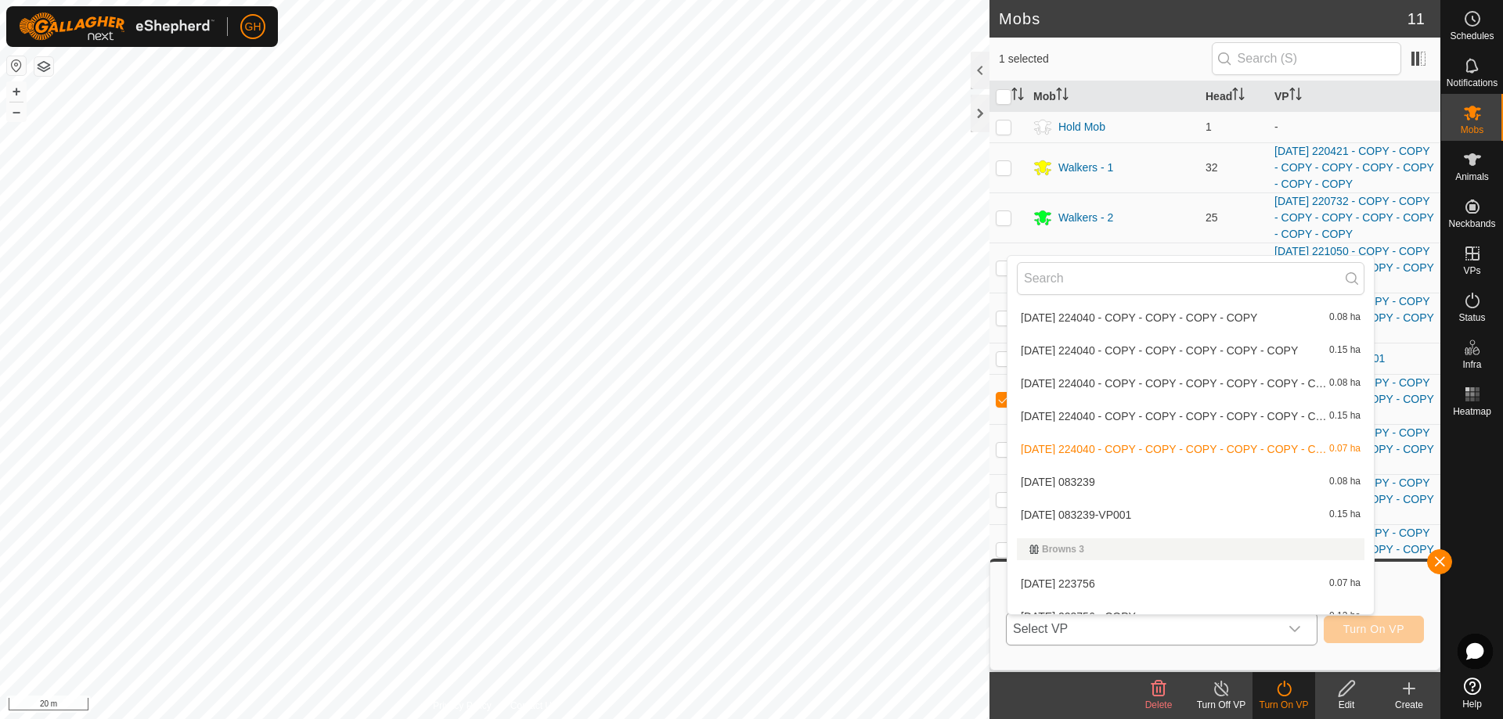
scroll to position [565, 0]
click at [1127, 505] on li "[DATE] 083239-VP001 0.15 ha" at bounding box center [1190, 514] width 366 height 31
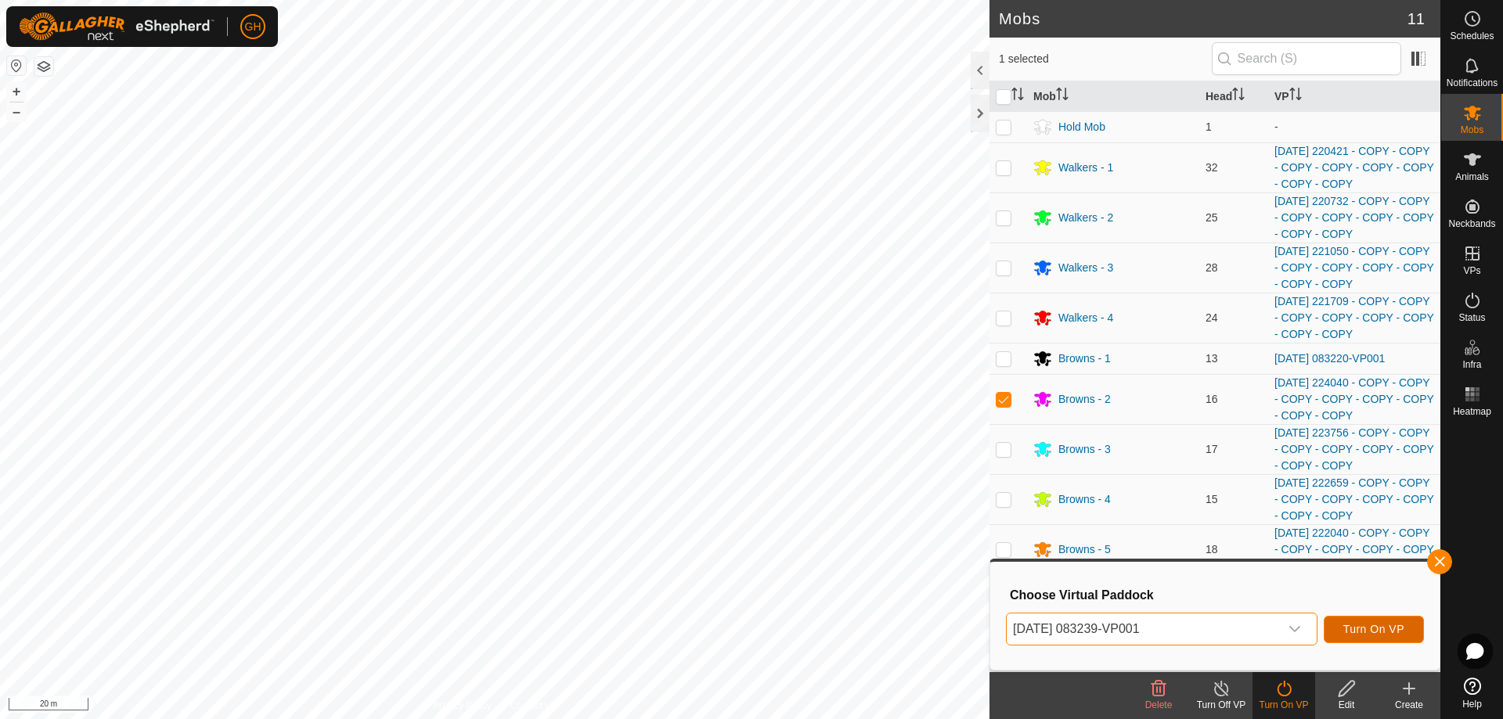
click at [1403, 632] on span "Turn On VP" at bounding box center [1373, 629] width 61 height 13
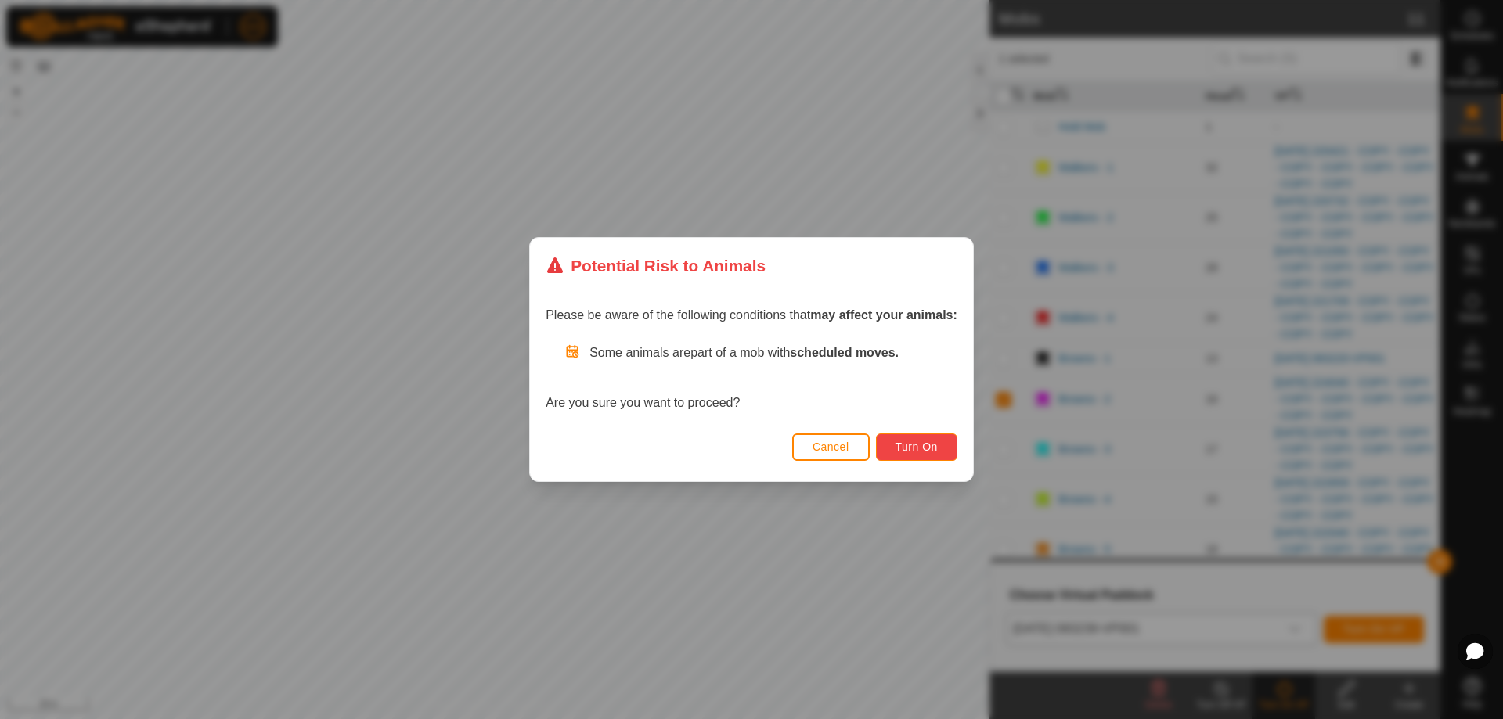
click at [938, 443] on span "Turn On" at bounding box center [916, 447] width 42 height 13
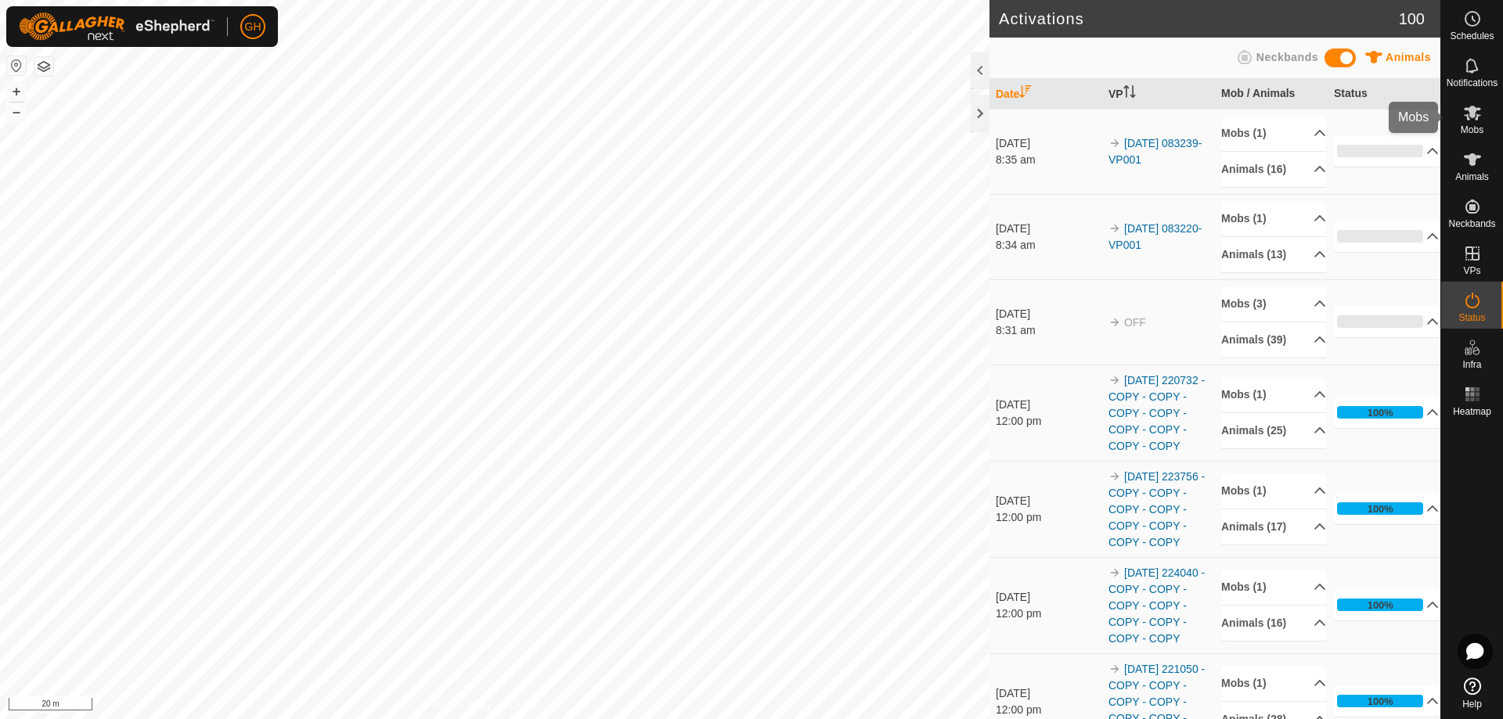
click at [1480, 128] on span "Mobs" at bounding box center [1472, 129] width 23 height 9
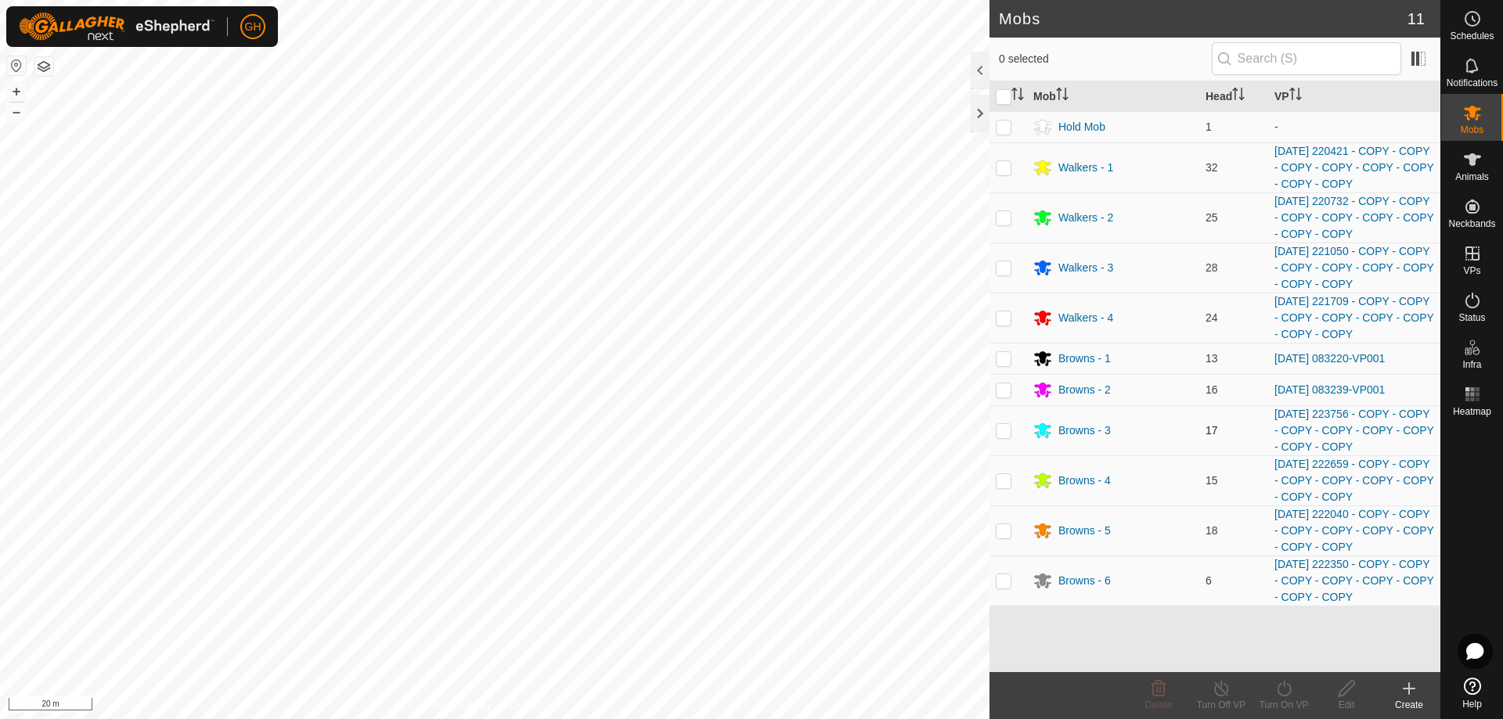
click at [997, 427] on p-checkbox at bounding box center [1004, 430] width 16 height 13
checkbox input "true"
click at [1292, 694] on icon at bounding box center [1284, 688] width 20 height 19
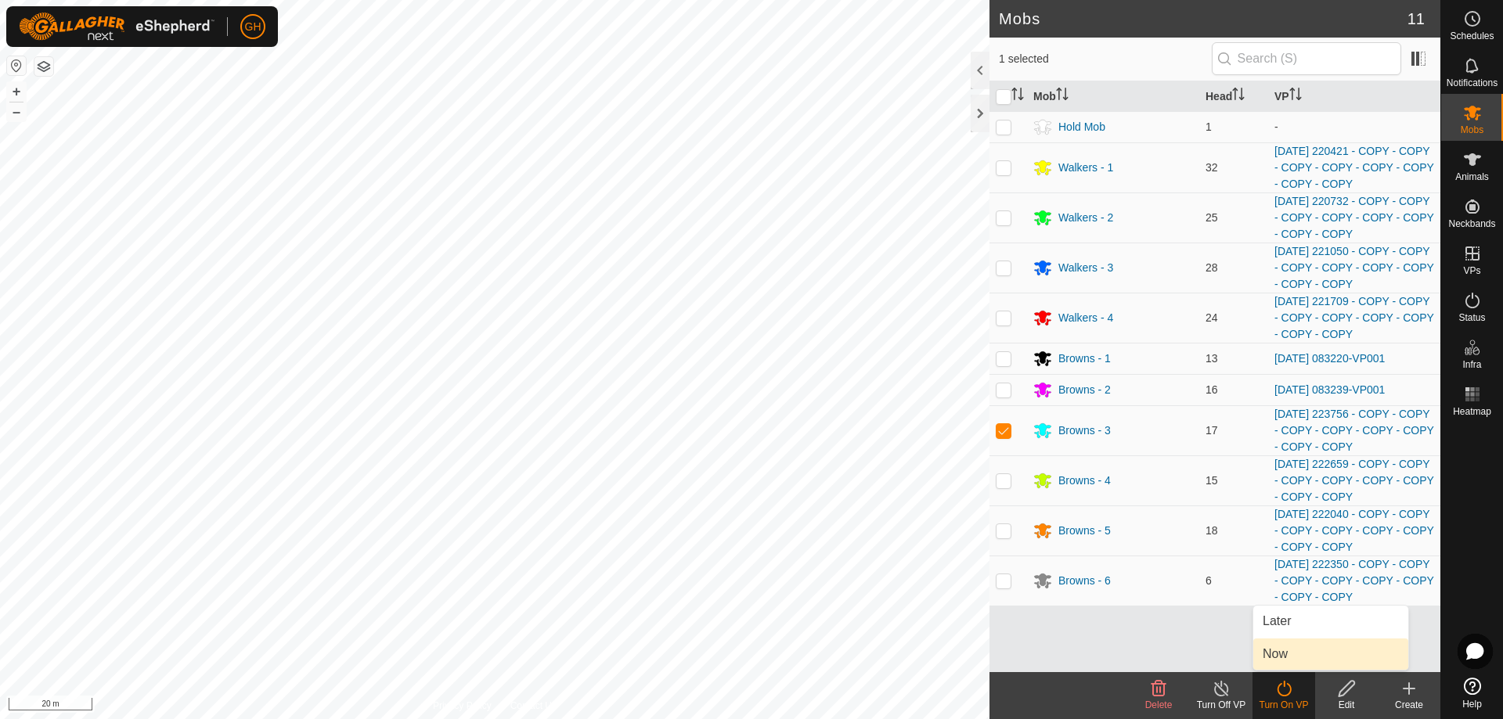
click at [1290, 654] on link "Now" at bounding box center [1330, 654] width 155 height 31
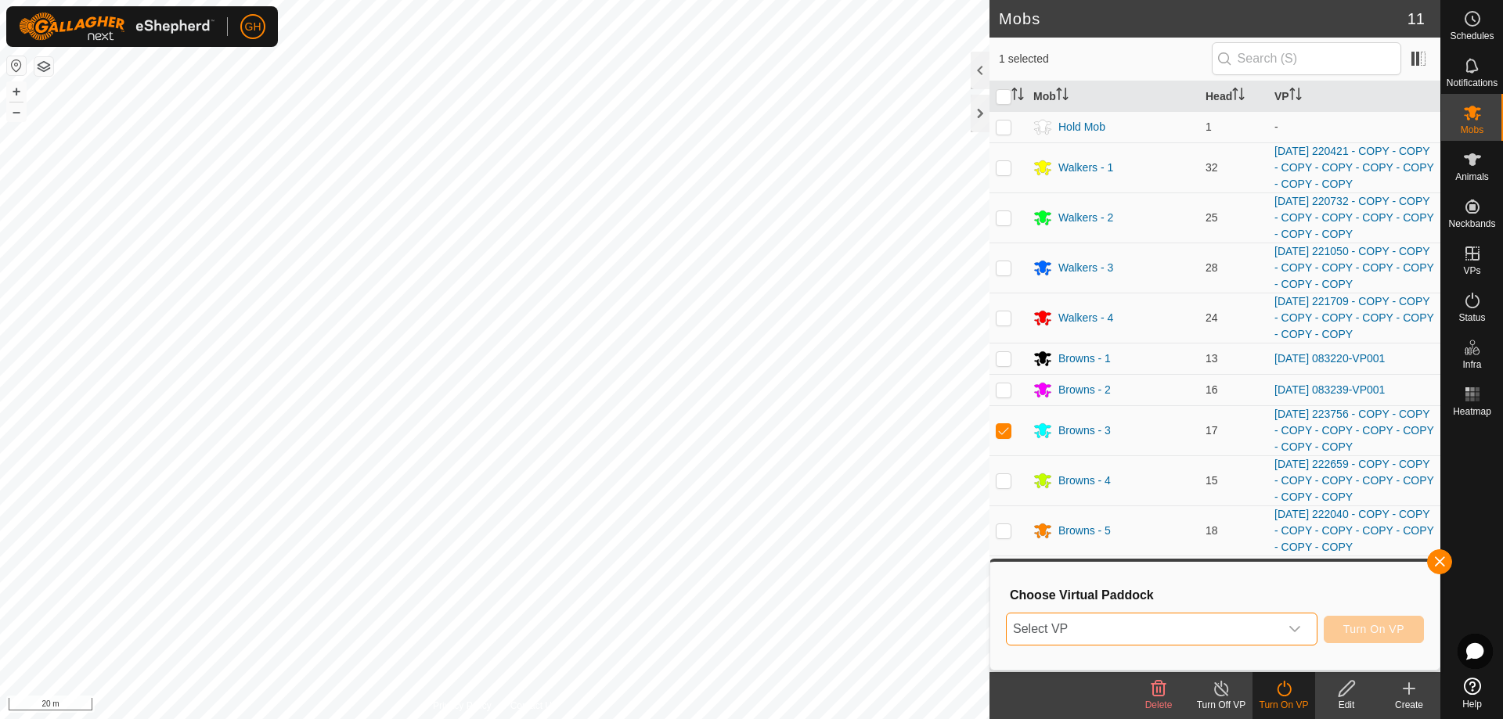
click at [1270, 630] on span "Select VP" at bounding box center [1143, 629] width 272 height 31
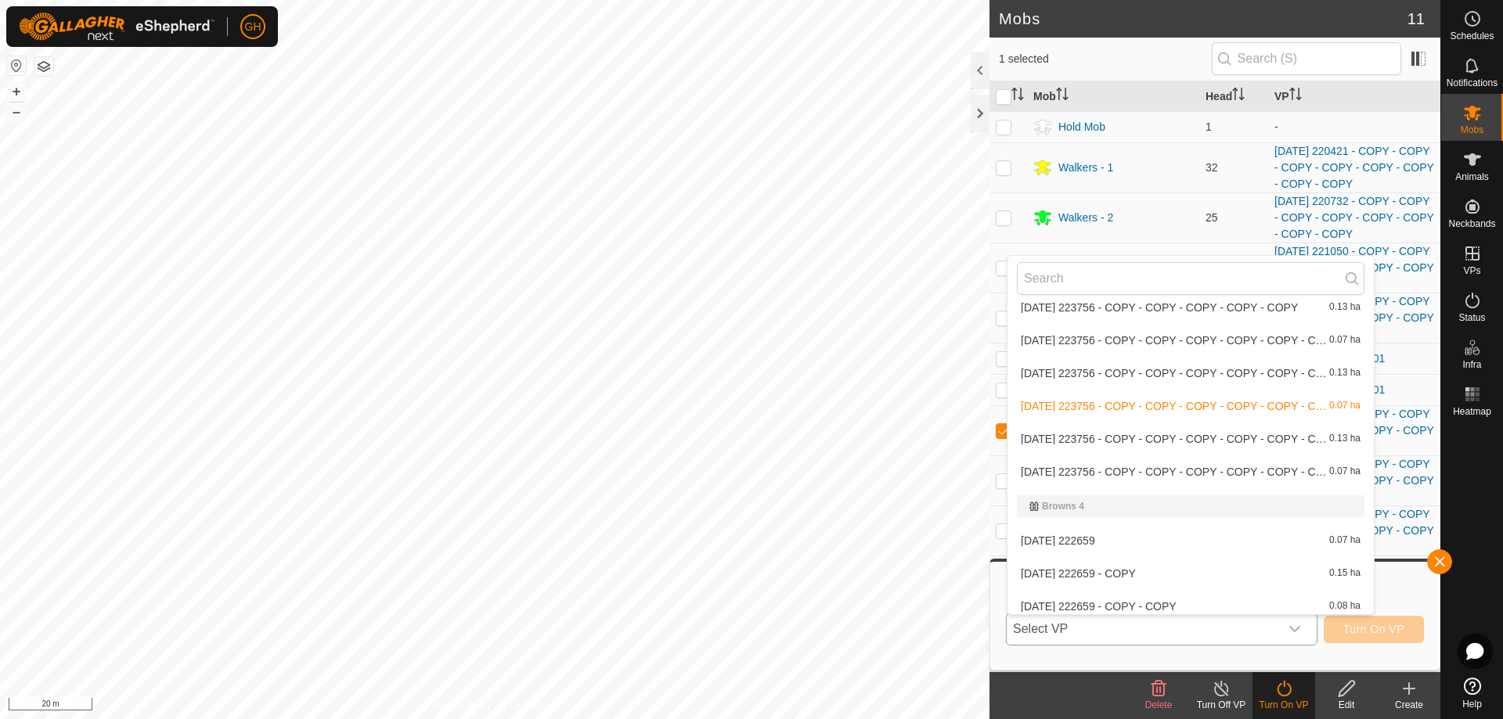
scroll to position [957, 0]
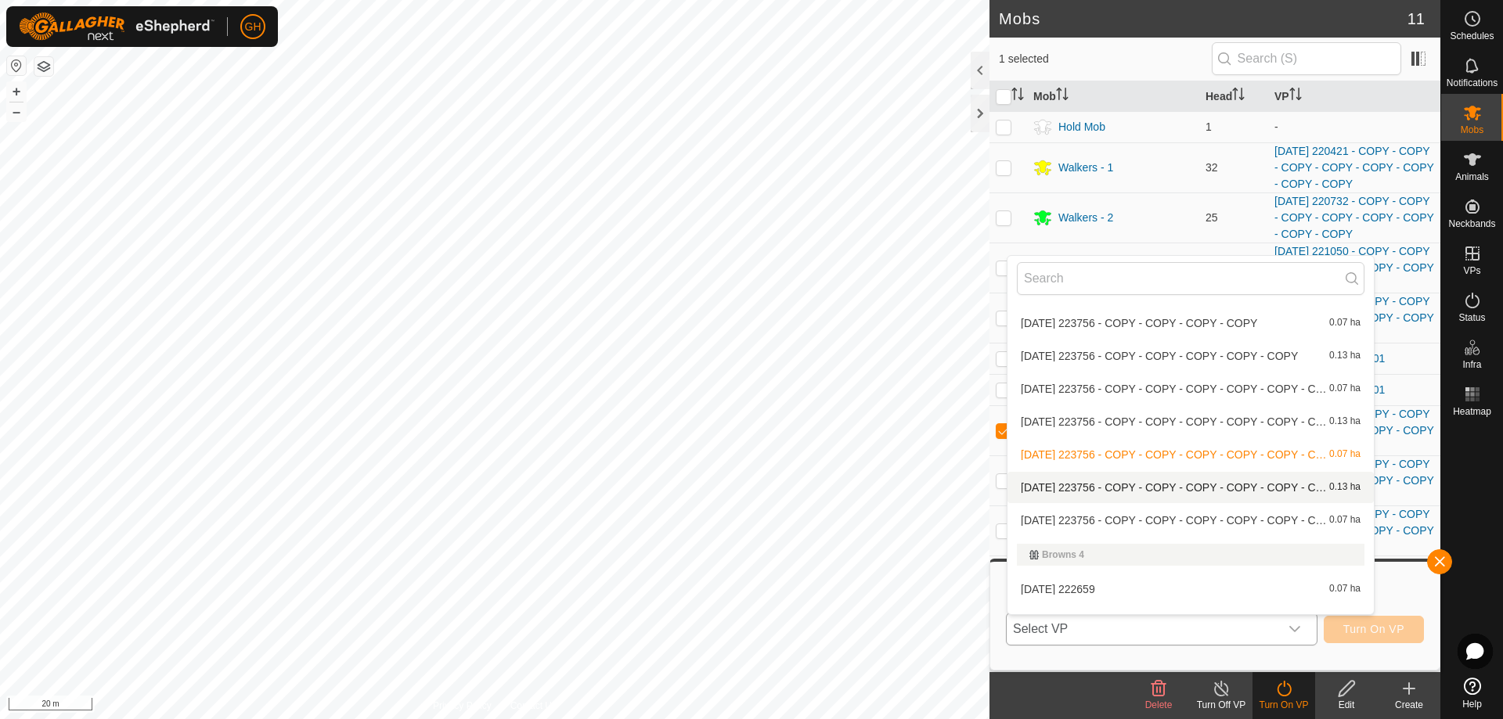
click at [1215, 486] on li "[DATE] 223756 - COPY - COPY - COPY - COPY - COPY - COPY - COPY - COPY-VP001 0.1…" at bounding box center [1190, 487] width 366 height 31
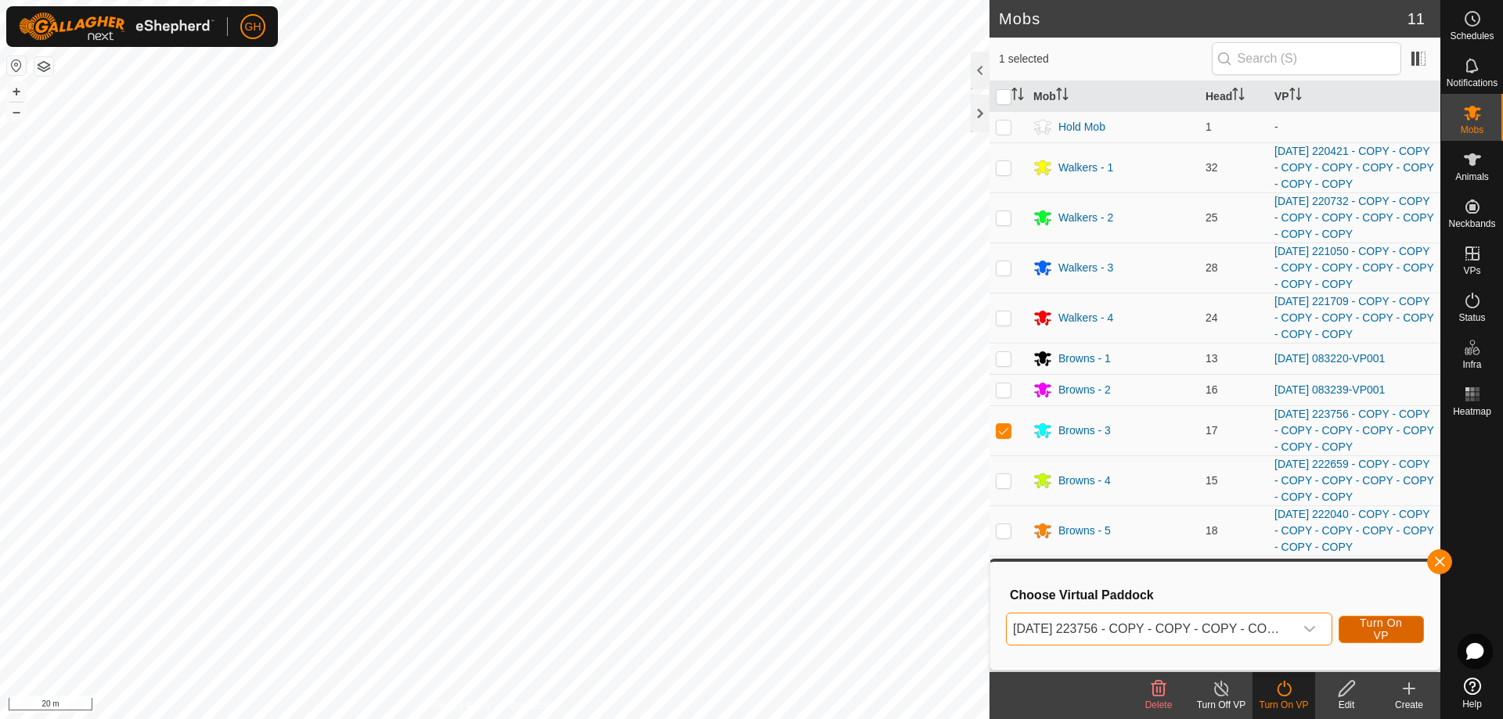
click at [1375, 624] on span "Turn On VP" at bounding box center [1381, 629] width 46 height 25
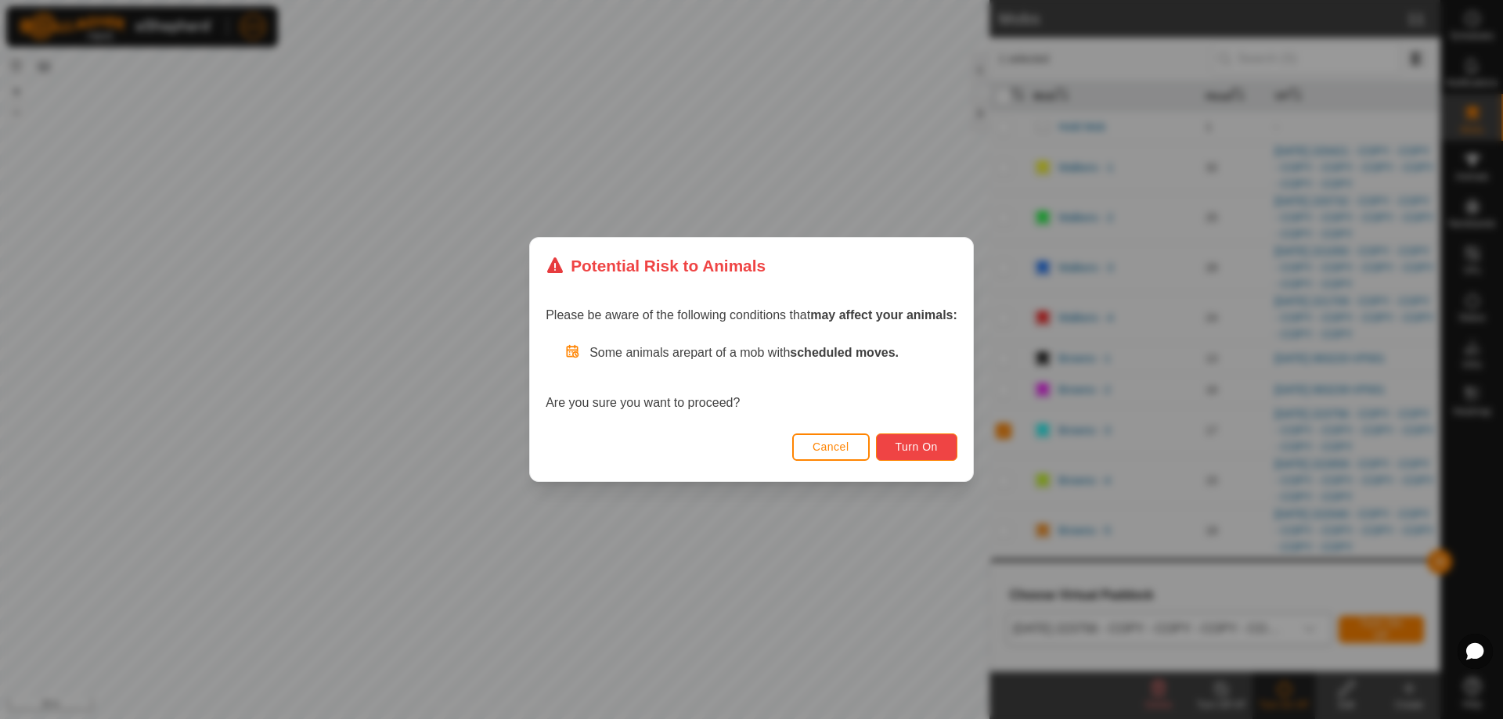
click at [910, 442] on span "Turn On" at bounding box center [916, 447] width 42 height 13
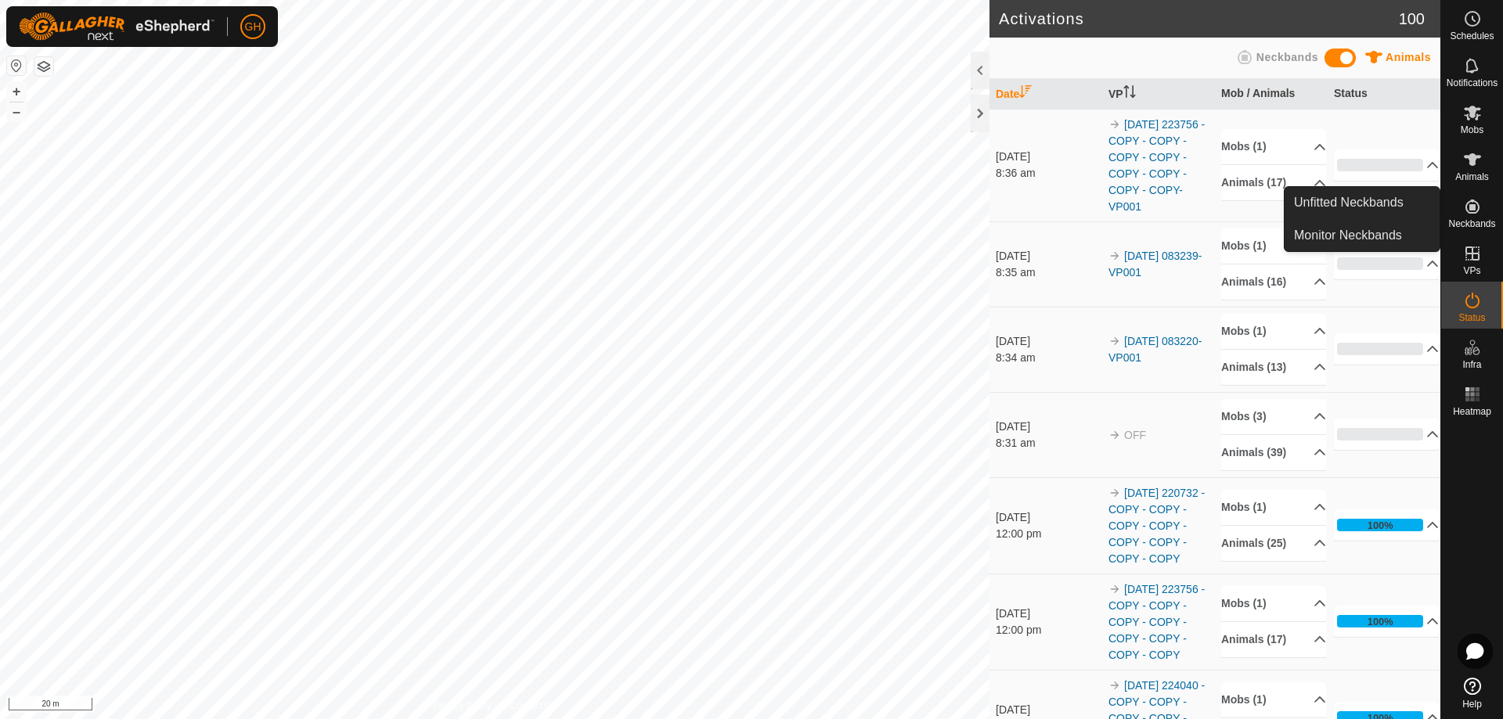
click at [1470, 242] on es-menu-bar "Schedules Notifications Mobs Animals Neckbands VPs Status Infra Heatmap Help Un…" at bounding box center [1471, 359] width 63 height 719
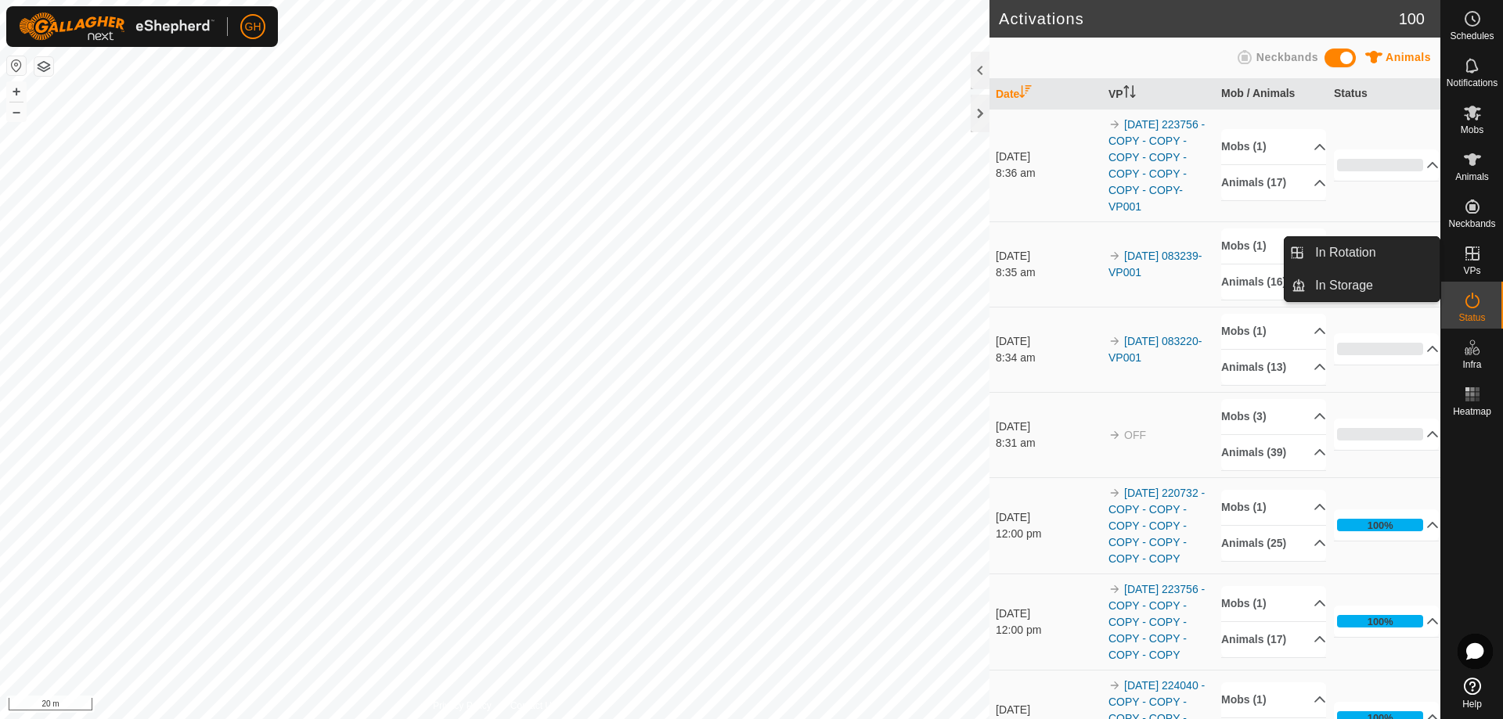
click at [1382, 247] on link "In Rotation" at bounding box center [1373, 252] width 134 height 31
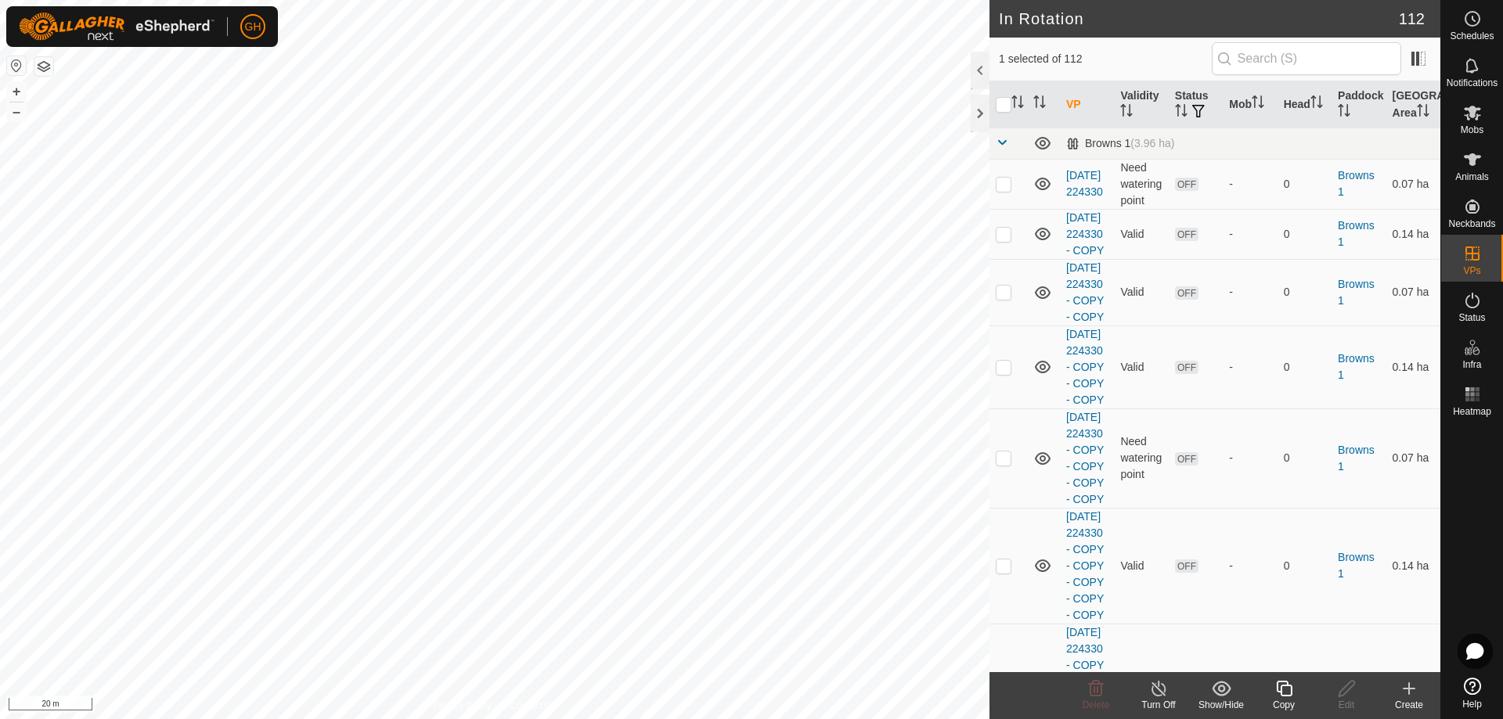
click at [1415, 695] on icon at bounding box center [1409, 688] width 19 height 19
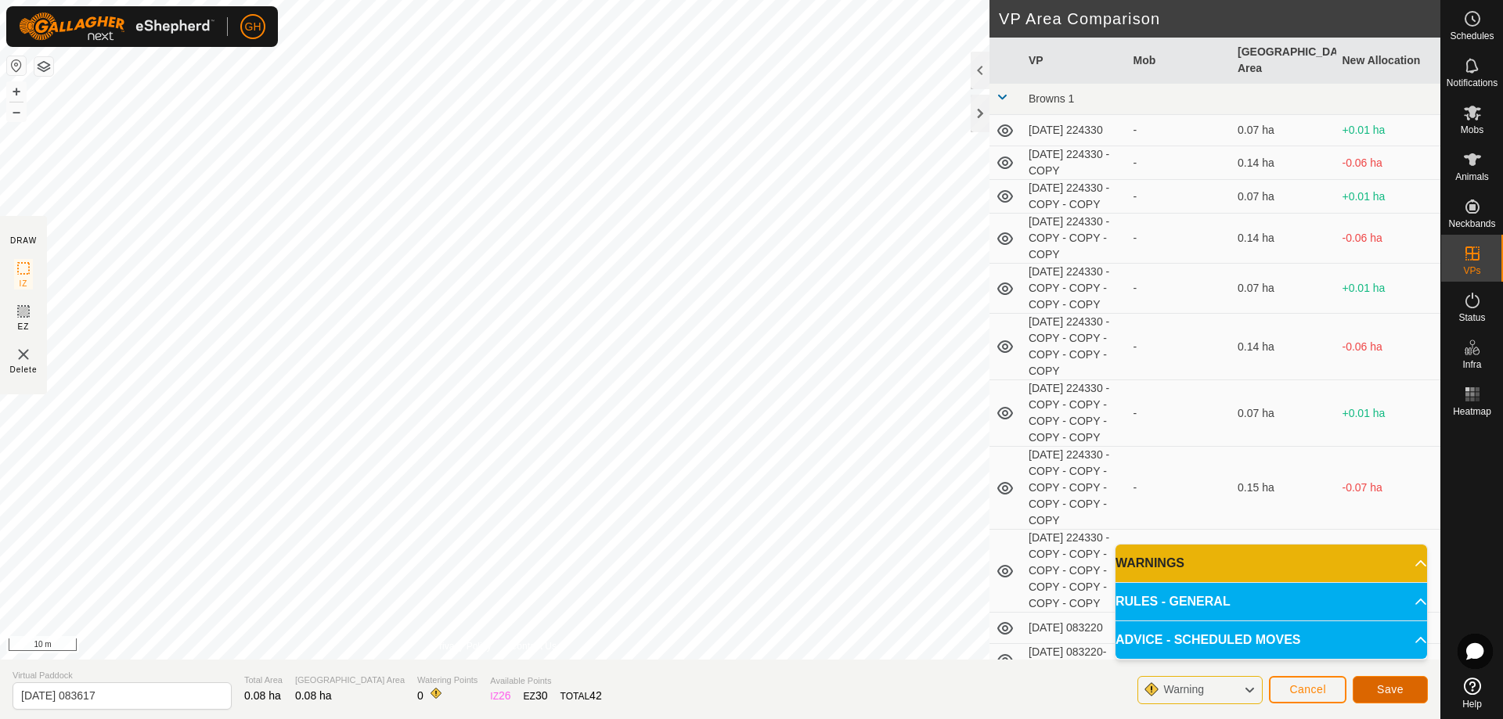
click at [1411, 689] on button "Save" at bounding box center [1390, 689] width 75 height 27
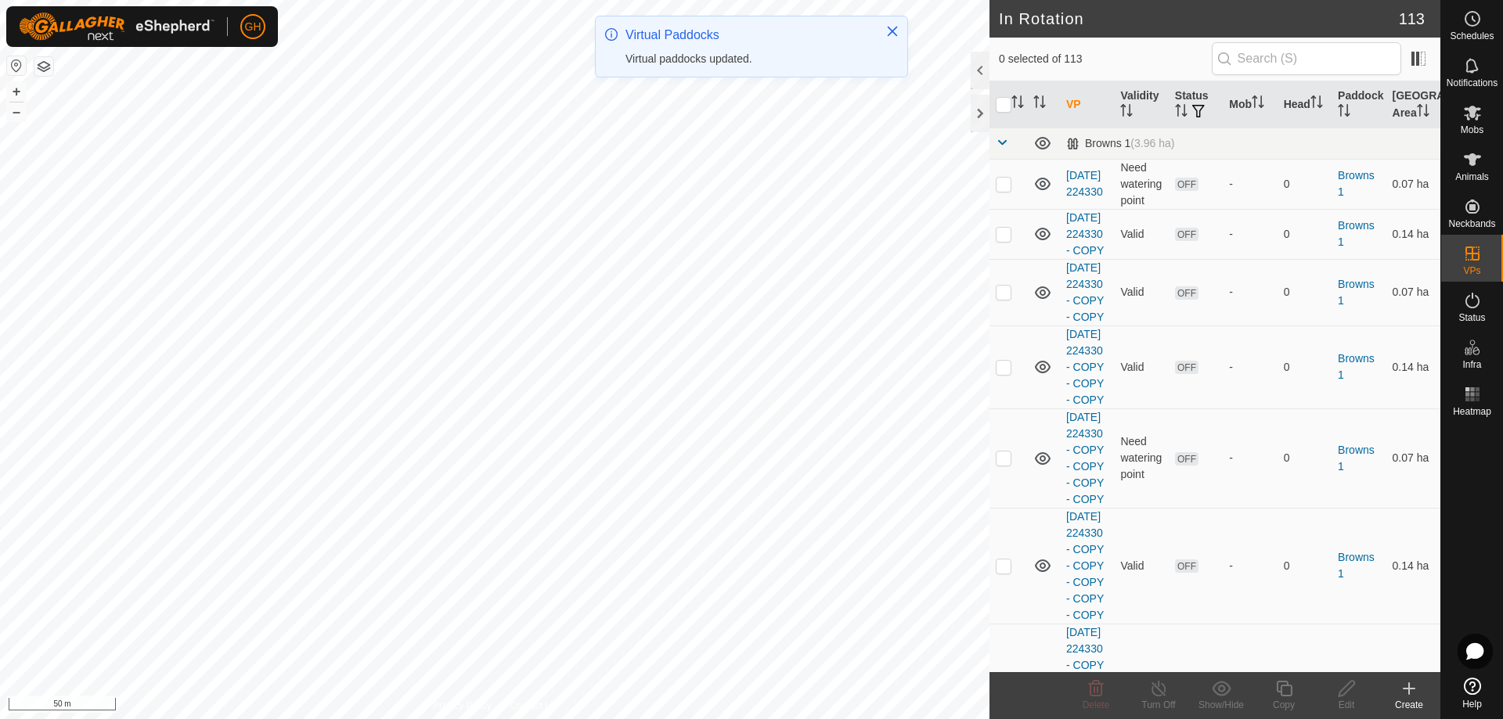
click at [1419, 695] on create-svg-icon at bounding box center [1409, 688] width 63 height 19
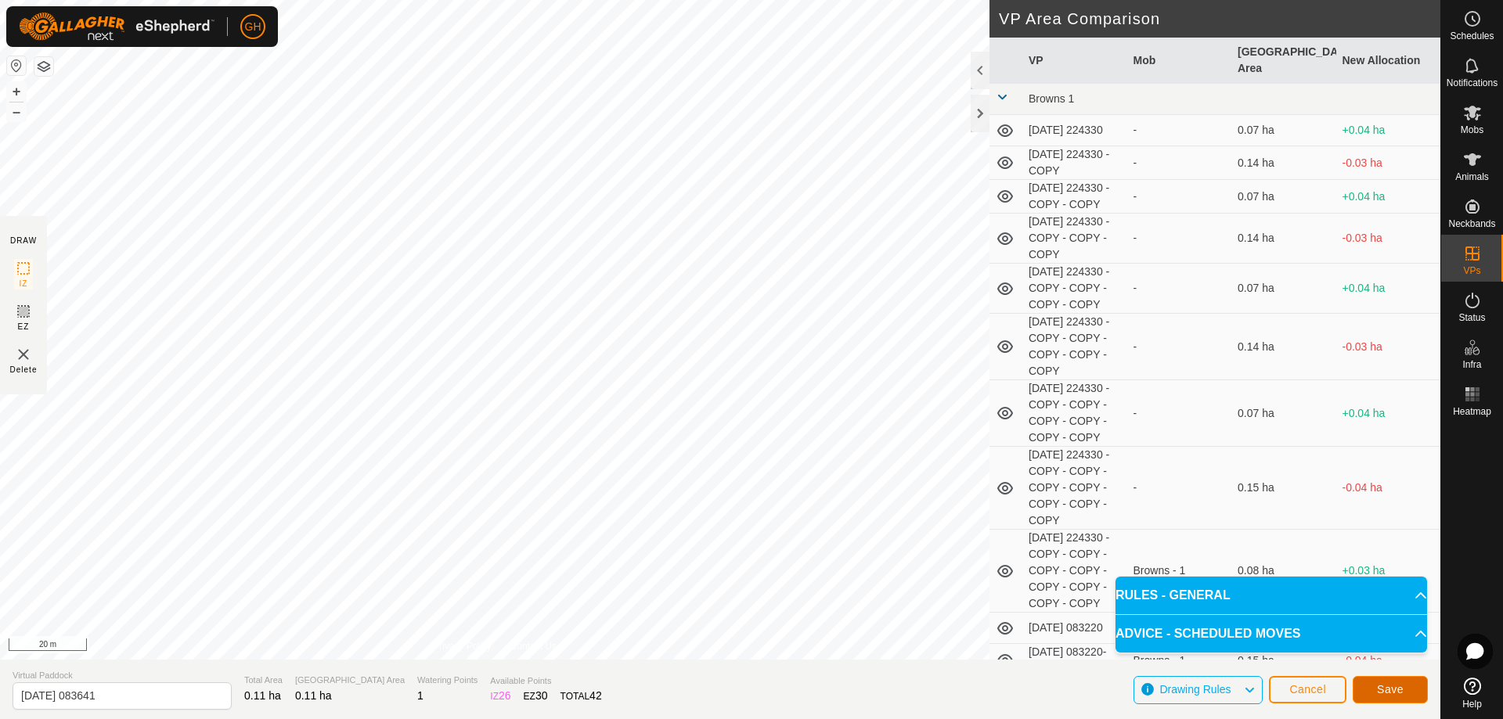
click at [1399, 682] on button "Save" at bounding box center [1390, 689] width 75 height 27
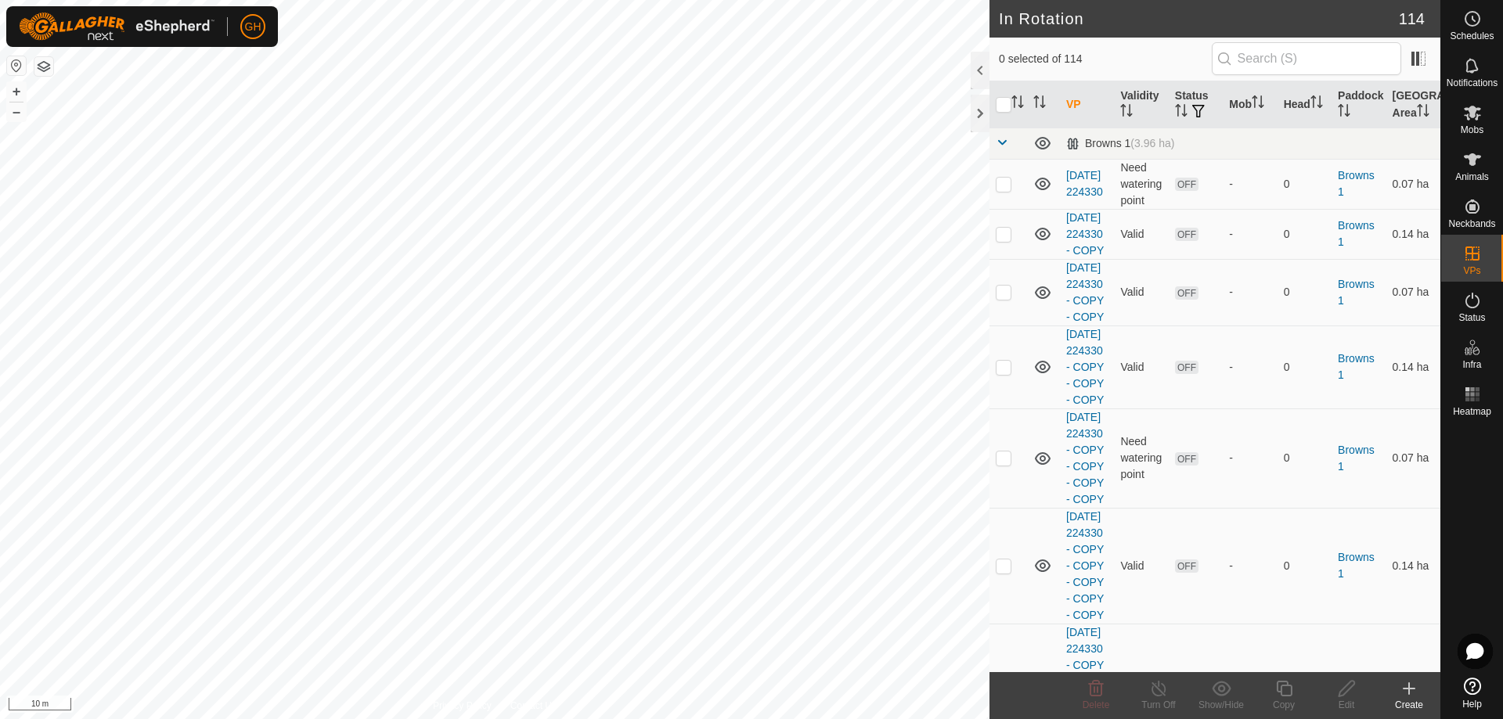
click at [1407, 701] on div "Create" at bounding box center [1409, 705] width 63 height 14
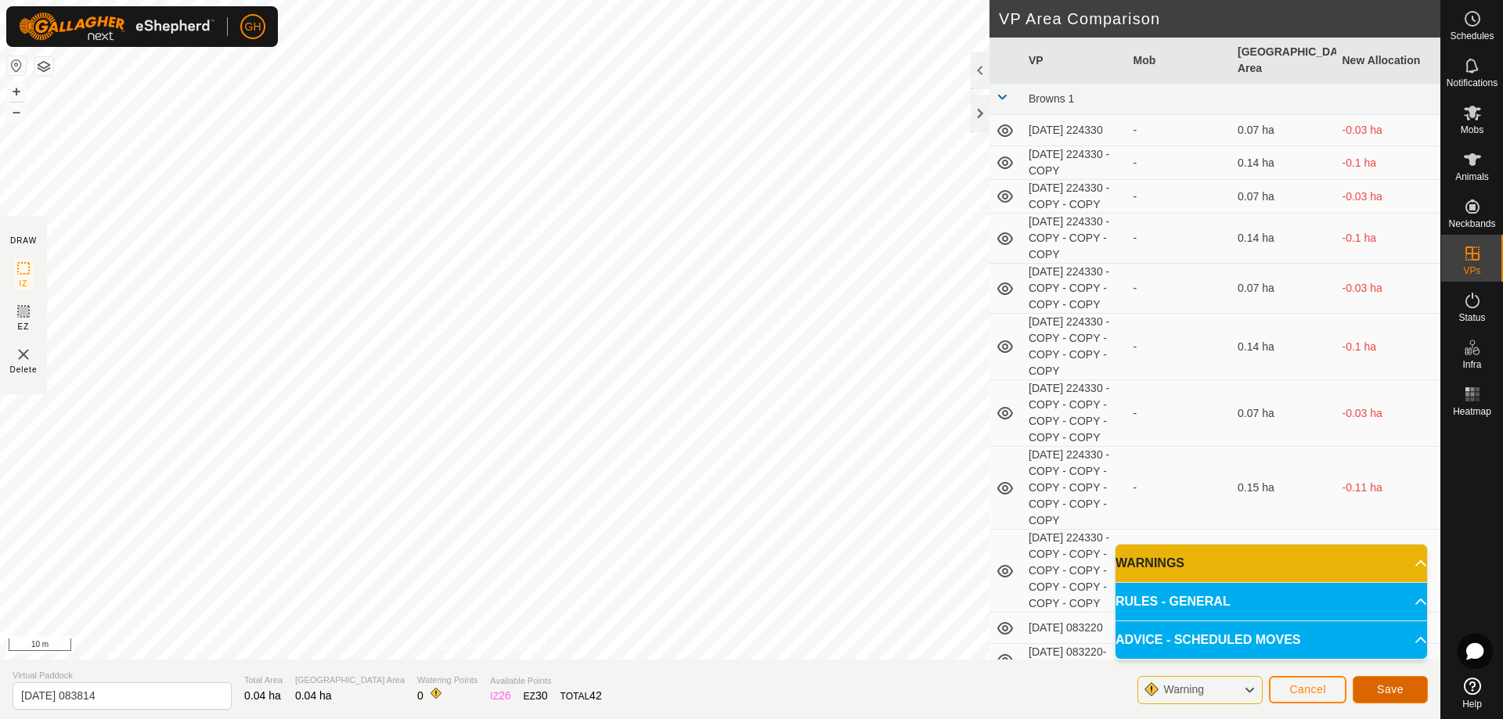
click at [1383, 697] on button "Save" at bounding box center [1390, 689] width 75 height 27
